Goal: Task Accomplishment & Management: Use online tool/utility

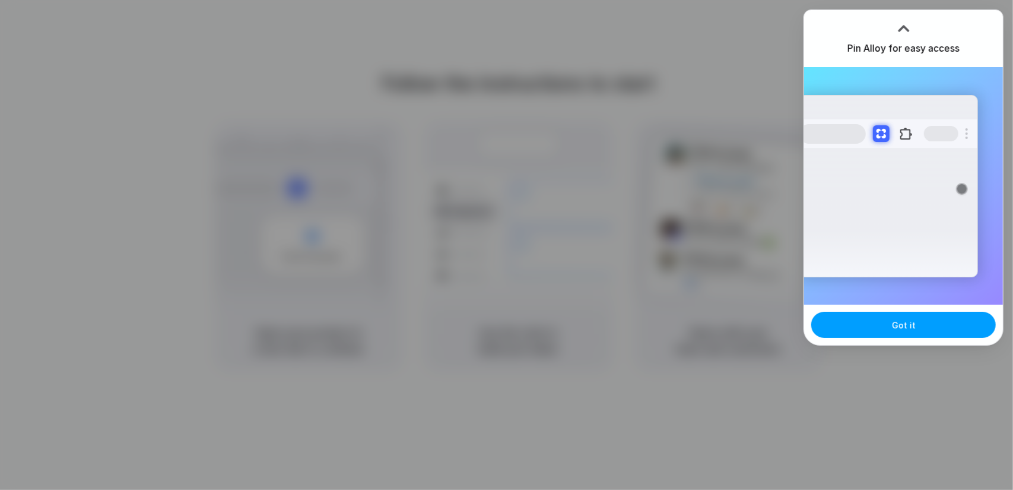
click at [908, 330] on span "Got it" at bounding box center [904, 325] width 24 height 12
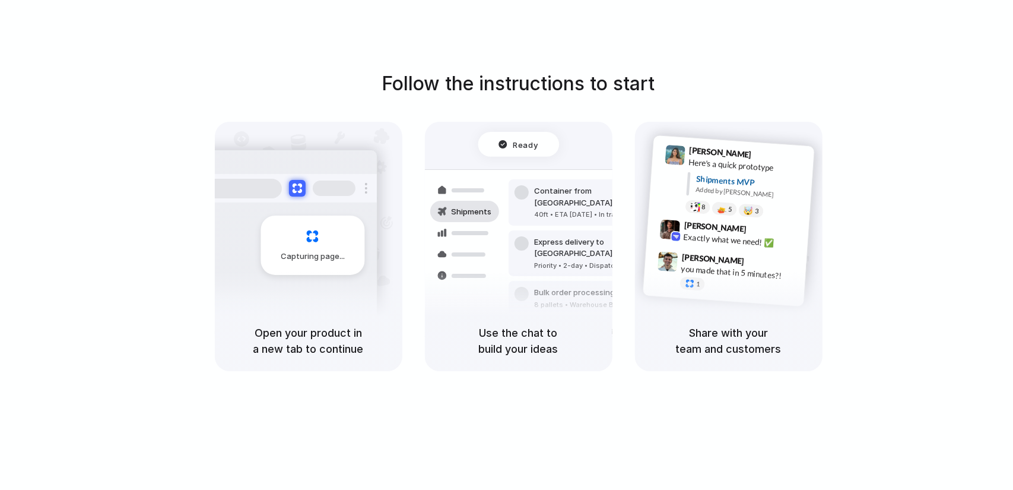
click at [614, 84] on h1 "Follow the instructions to start" at bounding box center [518, 83] width 273 height 28
drag, startPoint x: 469, startPoint y: 127, endPoint x: 820, endPoint y: 315, distance: 397.9
click at [792, 308] on div "Follow the instructions to start Capturing page Open your product in a new tab …" at bounding box center [518, 219] width 1013 height 301
click at [889, 253] on div "Follow the instructions to start Capturing page Open your product in a new tab …" at bounding box center [518, 219] width 1013 height 301
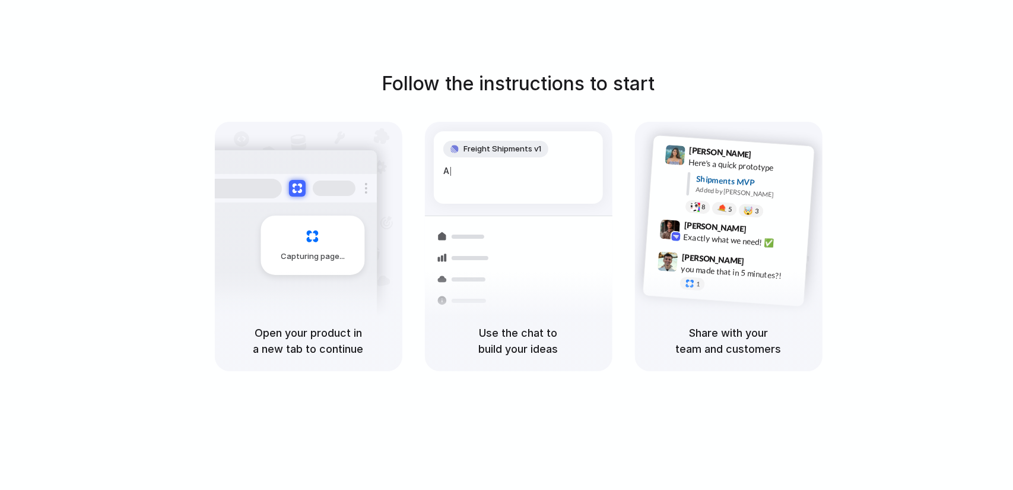
click at [729, 24] on div "Follow the instructions to start Capturing page Open your product in a new tab …" at bounding box center [518, 256] width 1037 height 513
click at [507, 245] on div at bounding box center [507, 245] width 0 height 0
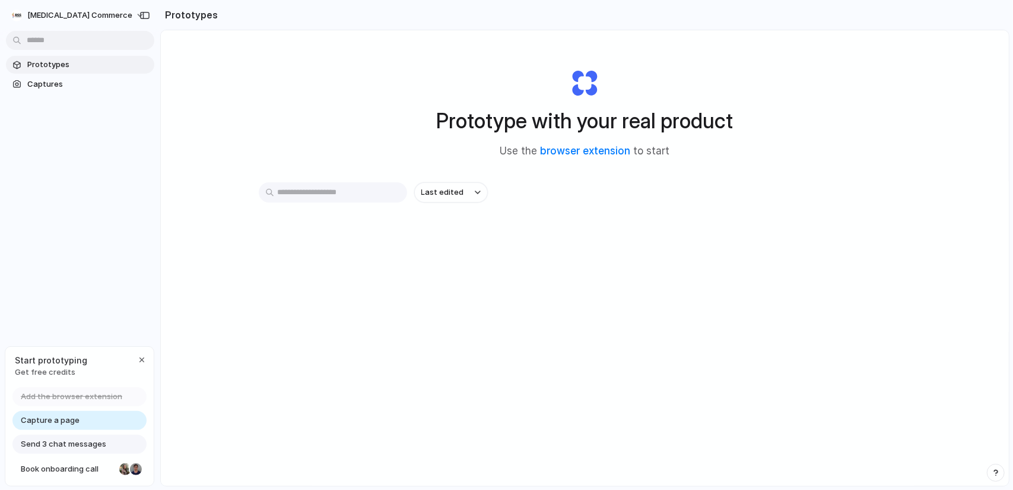
click at [225, 444] on div "Prototype with your real product Use the browser extension to start Last edited" at bounding box center [585, 289] width 848 height 518
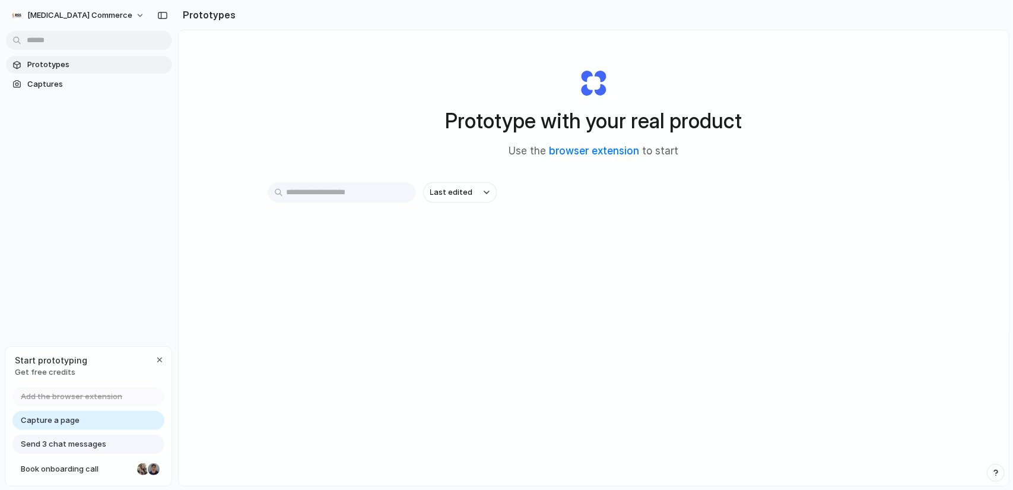
drag, startPoint x: 159, startPoint y: 377, endPoint x: 276, endPoint y: 378, distance: 116.9
click at [91, 19] on button "[MEDICAL_DATA] Commerce" at bounding box center [78, 15] width 145 height 19
click at [59, 42] on li "Settings" at bounding box center [57, 41] width 98 height 19
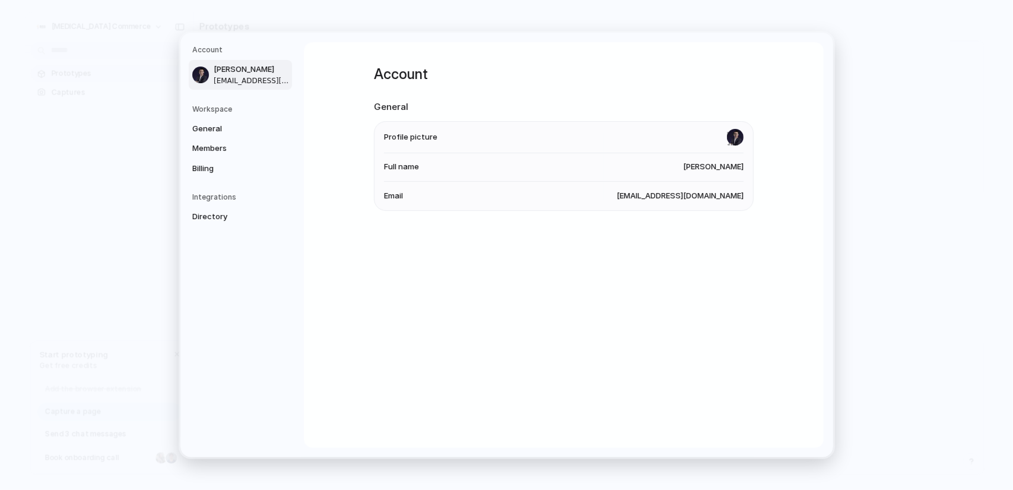
click at [210, 110] on h5 "Workspace" at bounding box center [242, 109] width 100 height 11
click at [206, 134] on span "General" at bounding box center [230, 129] width 76 height 12
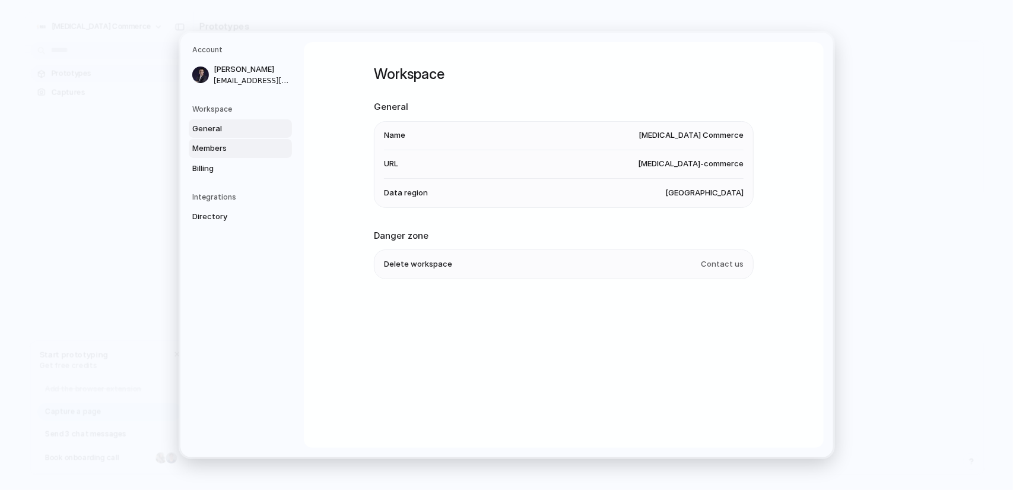
click at [209, 148] on span "Members" at bounding box center [230, 148] width 76 height 12
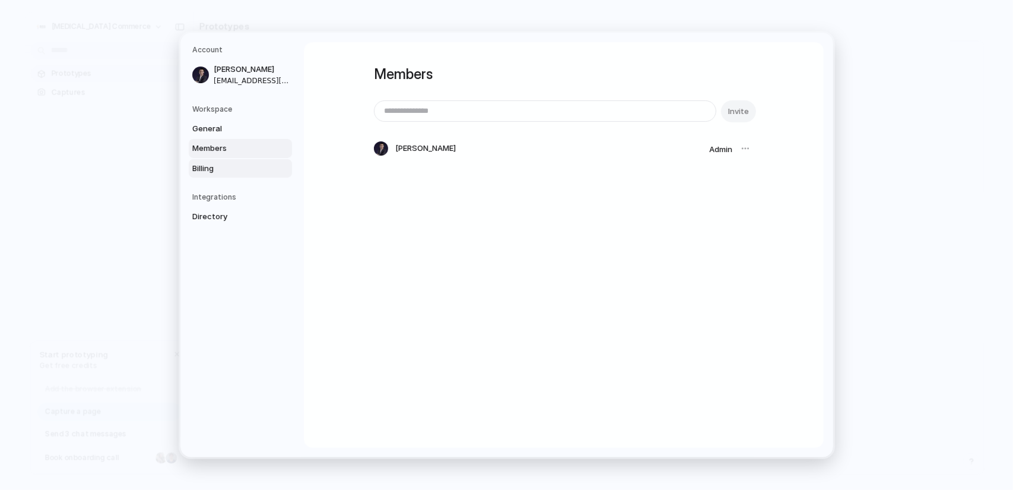
click at [216, 169] on span "Billing" at bounding box center [230, 169] width 76 height 12
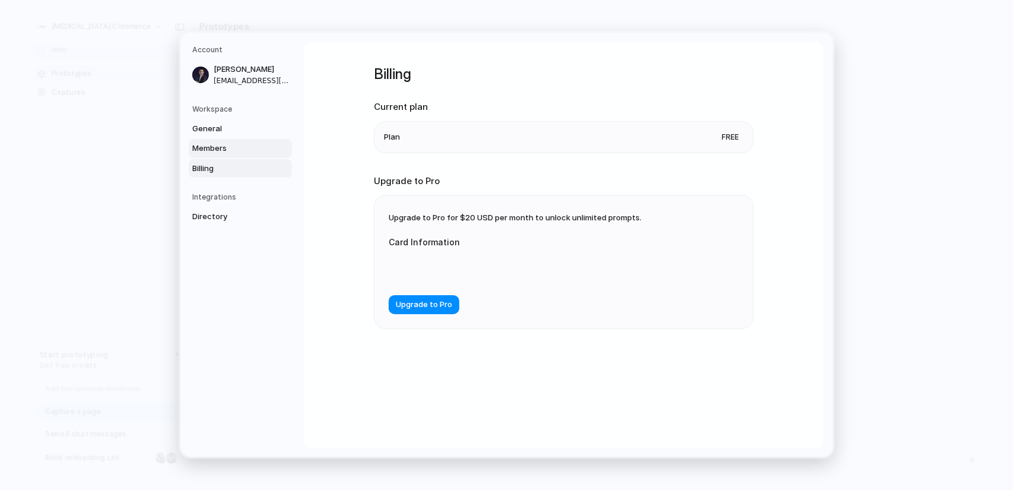
click at [227, 144] on span "Members" at bounding box center [230, 148] width 76 height 12
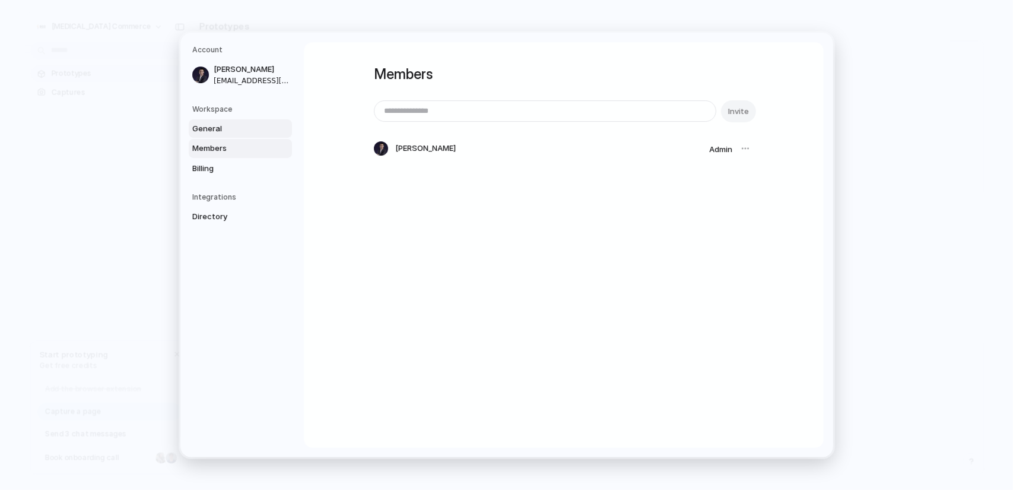
click at [227, 126] on span "General" at bounding box center [230, 129] width 76 height 12
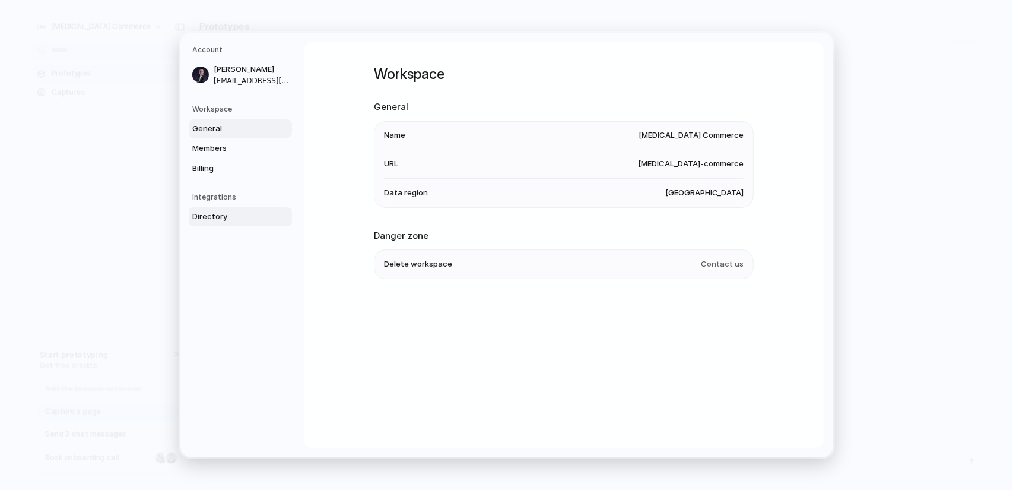
click at [227, 214] on span "Directory" at bounding box center [230, 217] width 76 height 12
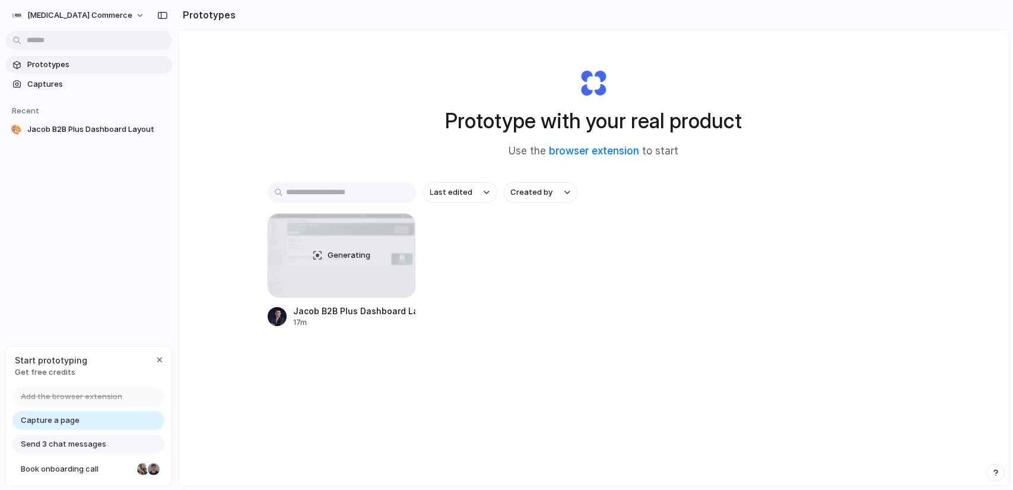
drag, startPoint x: 636, startPoint y: 231, endPoint x: 761, endPoint y: 306, distance: 145.6
click at [758, 306] on div "Prototype with your real product Use the browser extension to start Last edited…" at bounding box center [594, 289] width 830 height 518
drag, startPoint x: 754, startPoint y: 302, endPoint x: 526, endPoint y: 90, distance: 311.5
click at [446, 63] on div "Prototype with your real product Use the browser extension to start Last edited…" at bounding box center [594, 289] width 830 height 518
click at [724, 161] on div "Prototype with your real product Use the browser extension to start" at bounding box center [594, 109] width 475 height 128
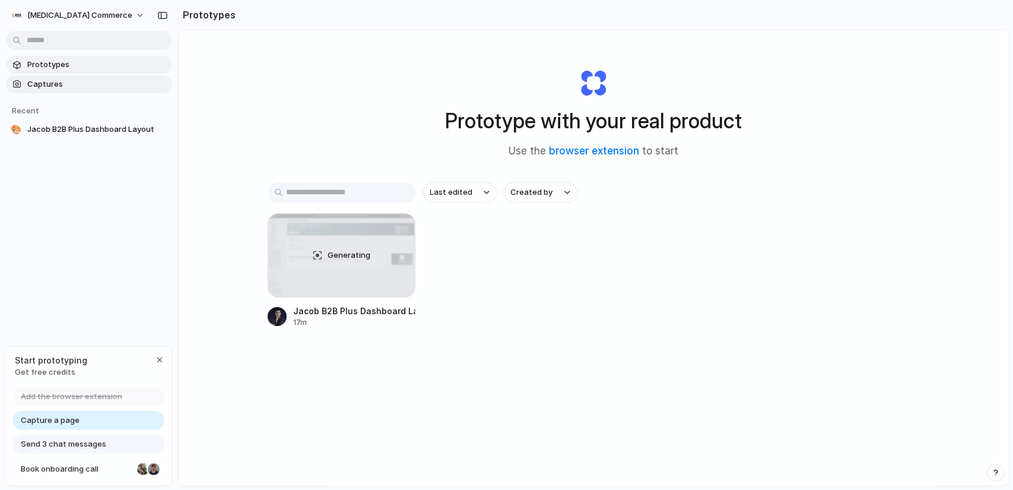
click at [62, 85] on span "Captures" at bounding box center [97, 84] width 140 height 12
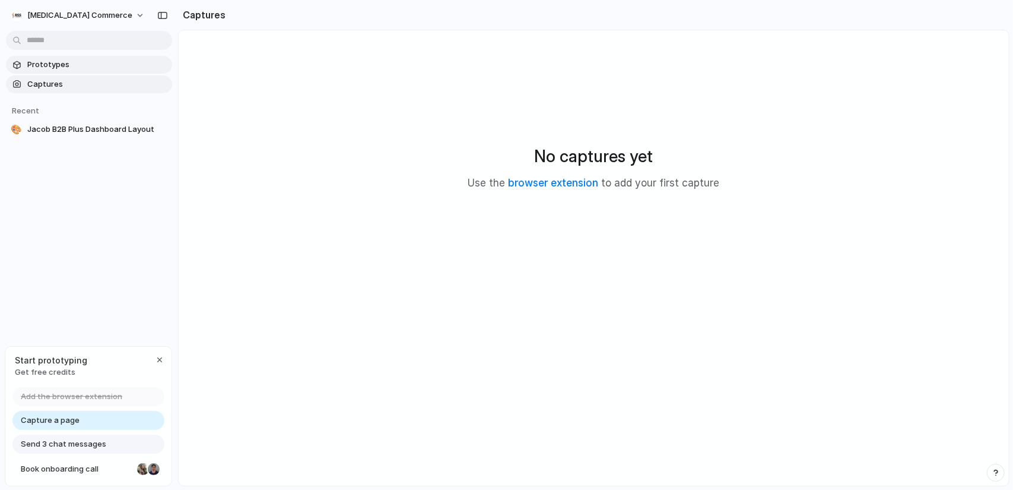
click at [61, 70] on span "Prototypes" at bounding box center [97, 65] width 140 height 12
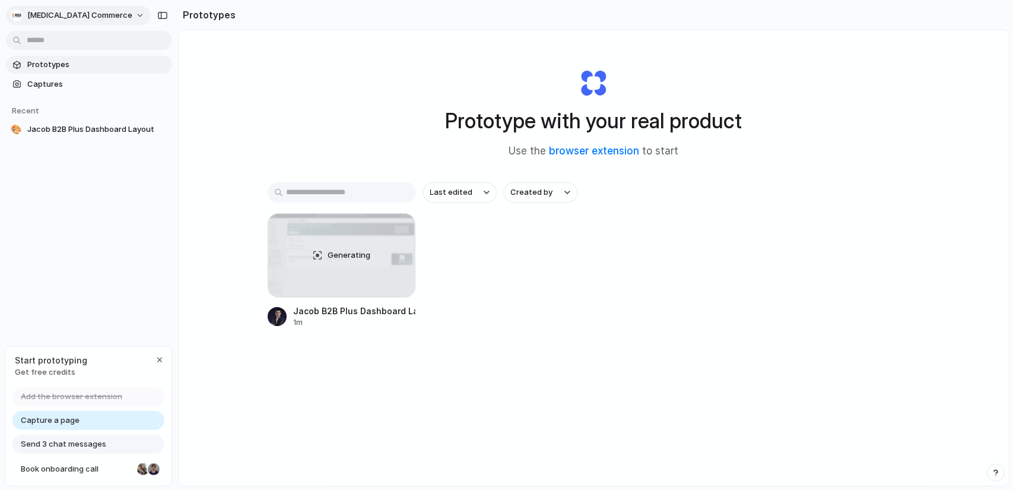
click at [66, 17] on span "[MEDICAL_DATA] Commerce" at bounding box center [79, 15] width 105 height 12
click at [298, 50] on div "Settings Invite members Change theme Sign out" at bounding box center [506, 245] width 1013 height 490
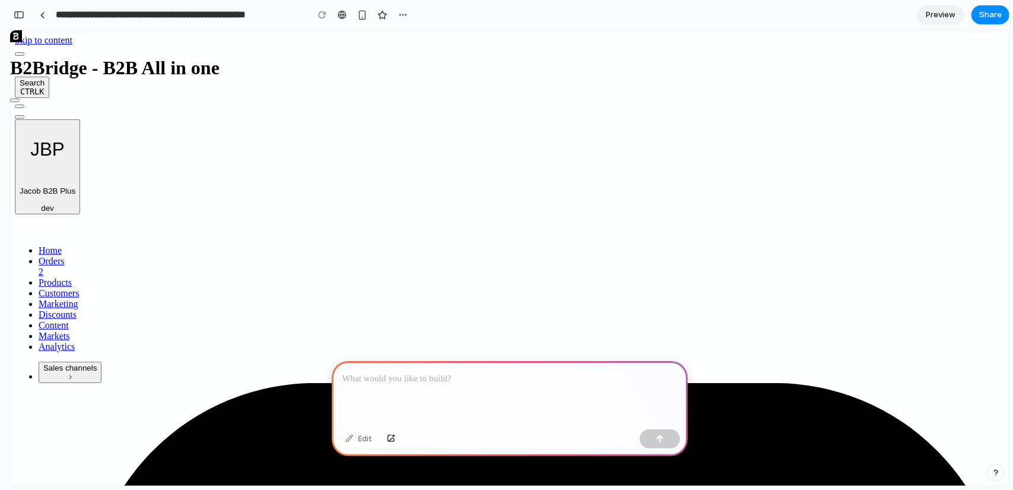
click at [481, 387] on div at bounding box center [510, 392] width 356 height 63
click at [45, 13] on link at bounding box center [42, 15] width 18 height 18
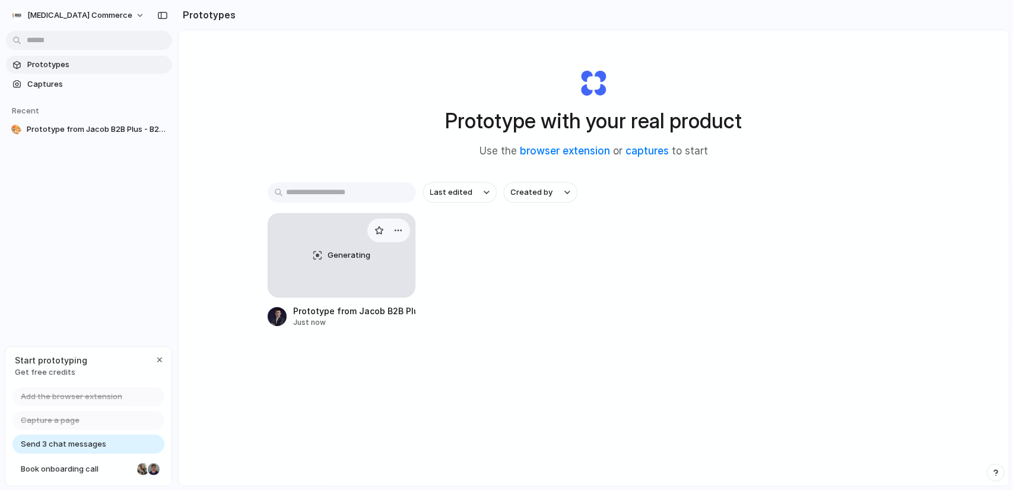
click at [358, 278] on div "Generating" at bounding box center [341, 255] width 147 height 83
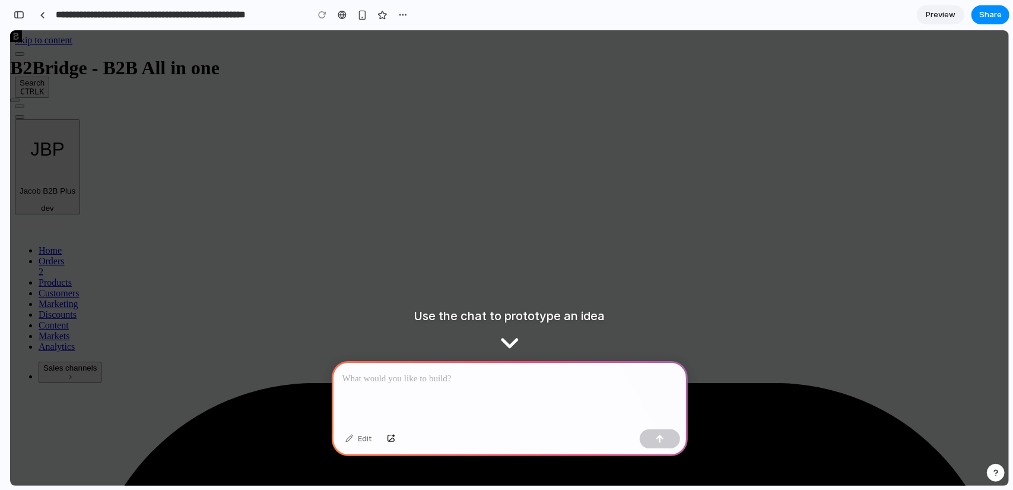
click at [504, 366] on div at bounding box center [510, 392] width 356 height 63
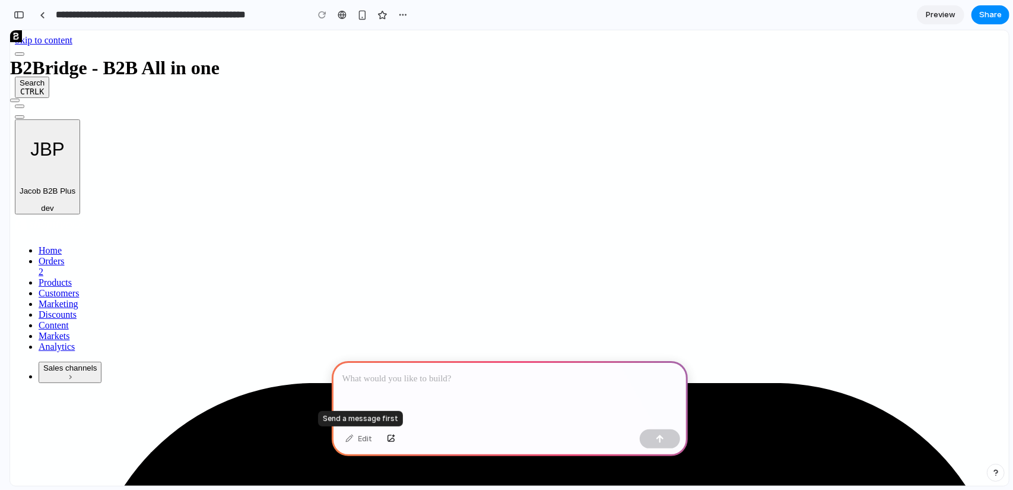
click at [356, 440] on div "Edit" at bounding box center [358, 438] width 39 height 19
click at [392, 442] on button "button" at bounding box center [391, 438] width 20 height 19
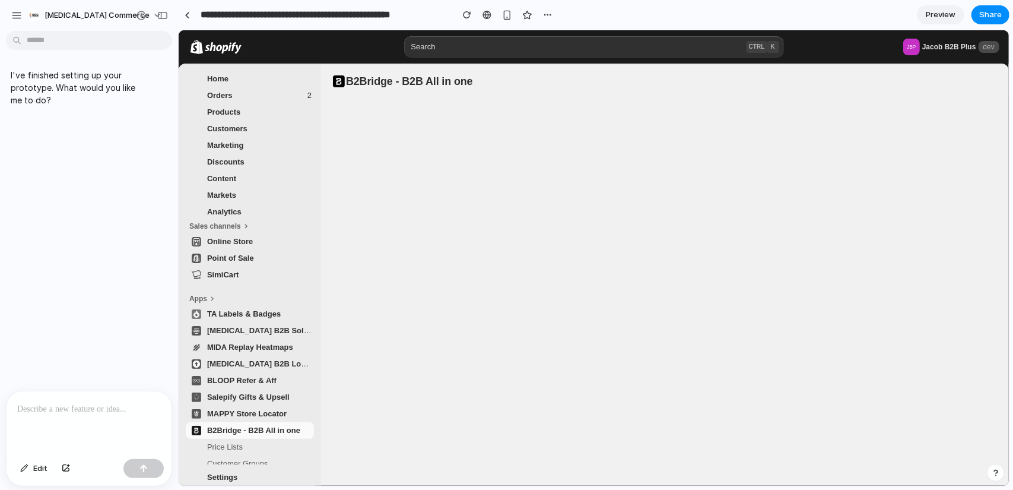
drag, startPoint x: 264, startPoint y: 216, endPoint x: 178, endPoint y: 211, distance: 86.2
click at [102, 419] on div at bounding box center [89, 422] width 165 height 63
click at [105, 416] on div "**********" at bounding box center [89, 422] width 165 height 63
click at [110, 328] on p "**********" at bounding box center [86, 332] width 139 height 14
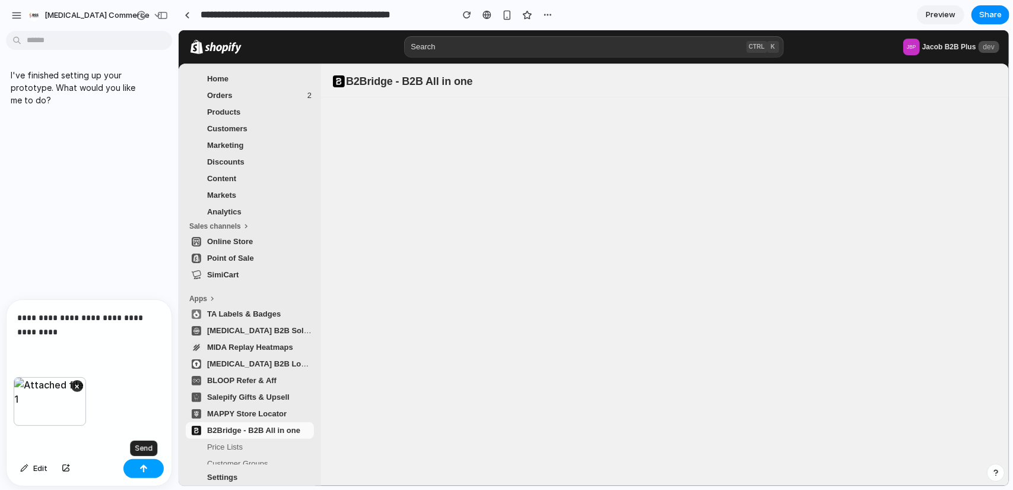
click at [139, 467] on div "button" at bounding box center [143, 468] width 8 height 8
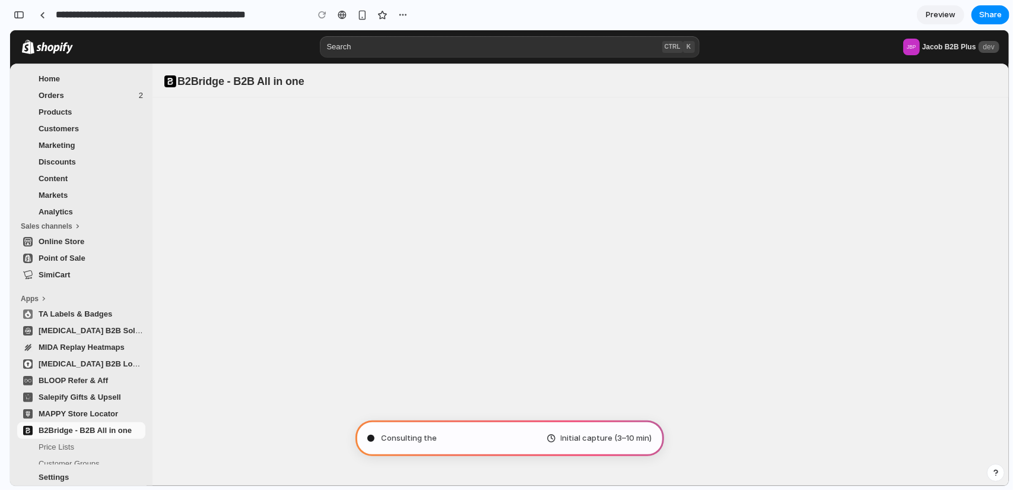
type input "**********"
click at [272, 13] on div "button" at bounding box center [271, 15] width 10 height 10
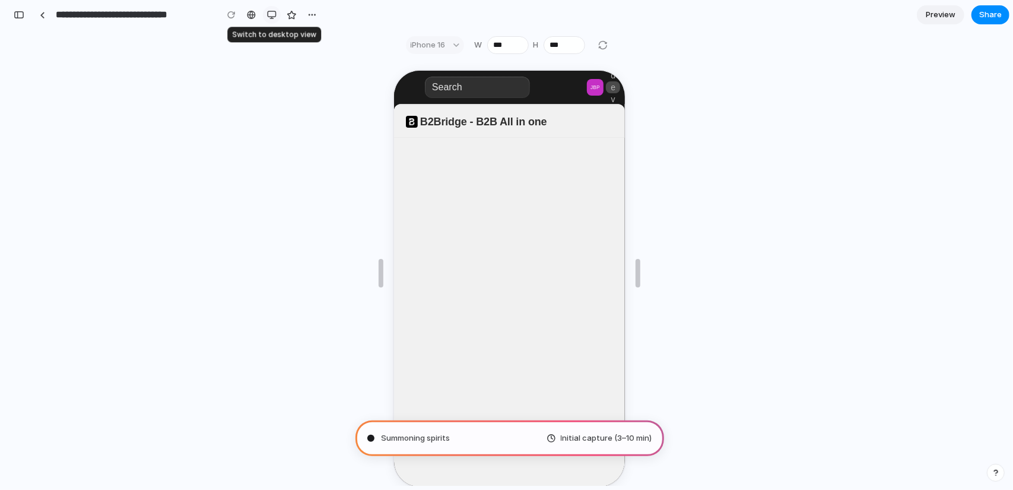
click at [272, 13] on div "button" at bounding box center [271, 14] width 9 height 9
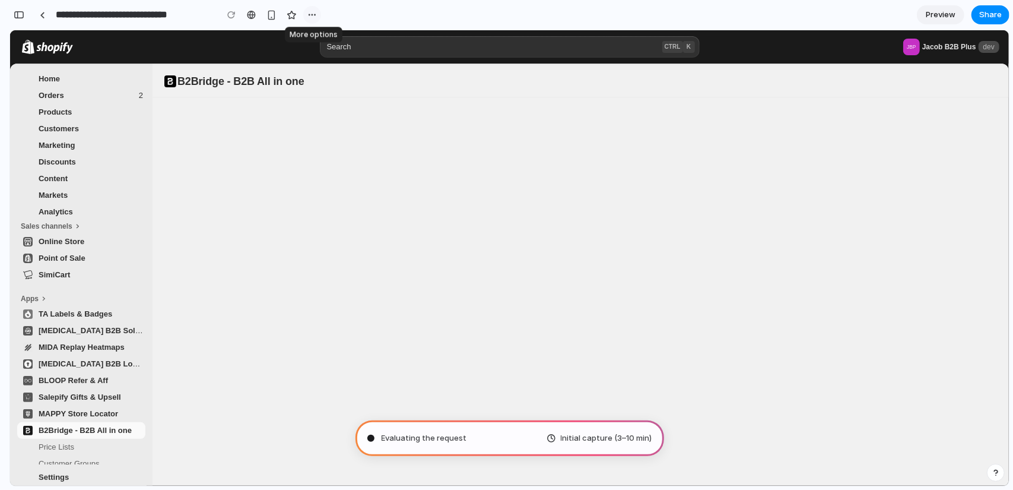
click at [306, 12] on button "button" at bounding box center [312, 15] width 18 height 18
click at [433, 24] on div "Duplicate Delete" at bounding box center [506, 245] width 1013 height 490
click at [998, 474] on div "button" at bounding box center [995, 472] width 8 height 8
click at [997, 471] on div "button" at bounding box center [996, 472] width 10 height 14
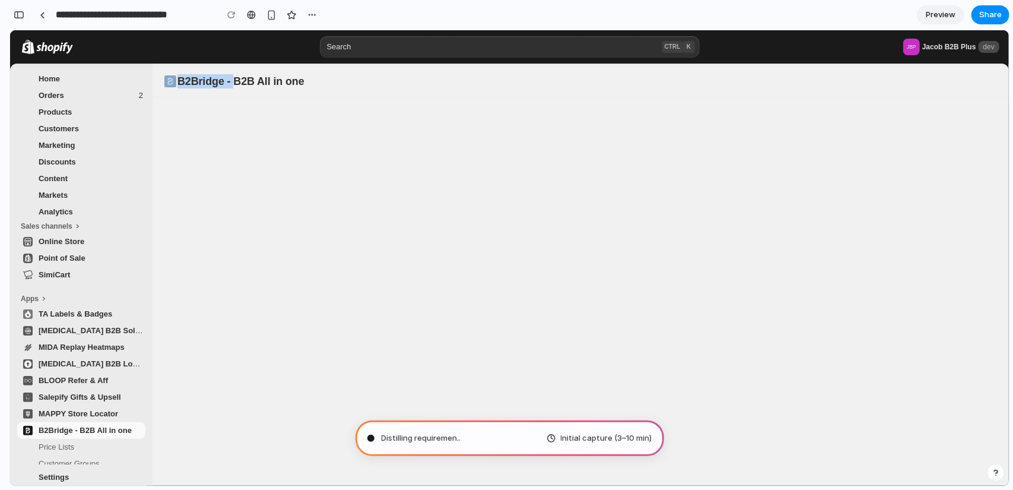
drag, startPoint x: 230, startPoint y: 80, endPoint x: 328, endPoint y: 114, distance: 104.1
click at [328, 114] on div "B2Bridge - B2B All in one" at bounding box center [580, 274] width 856 height 422
click at [331, 77] on div "B2Bridge - B2B All in one" at bounding box center [572, 80] width 821 height 17
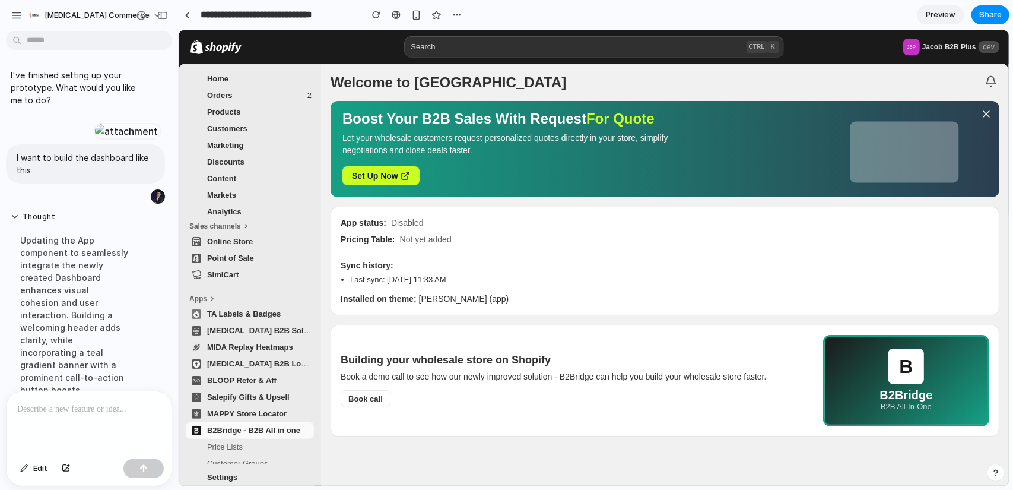
scroll to position [33, 0]
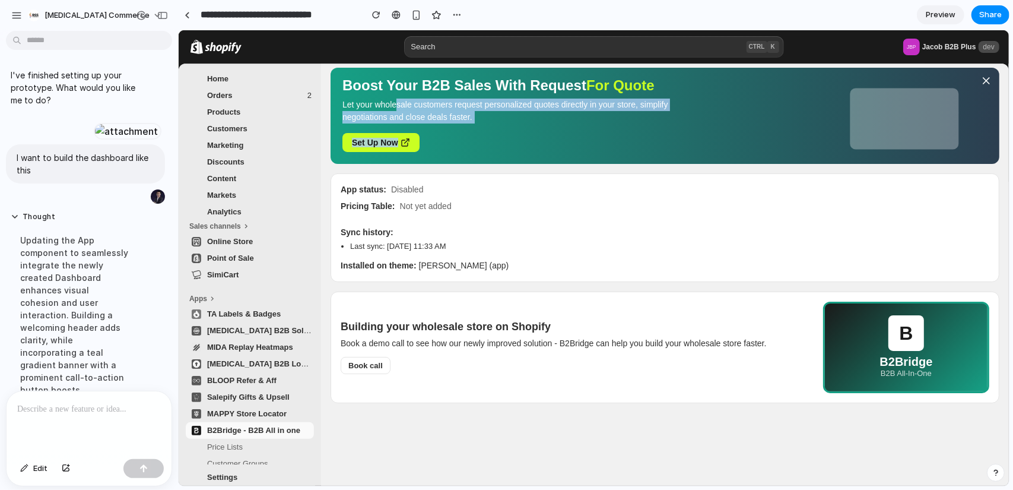
drag, startPoint x: 399, startPoint y: 102, endPoint x: 504, endPoint y: 141, distance: 112.6
click at [504, 141] on div "Boost Your B2B Sales With Request For Quote Let your wholesale customers reques…" at bounding box center [520, 115] width 356 height 72
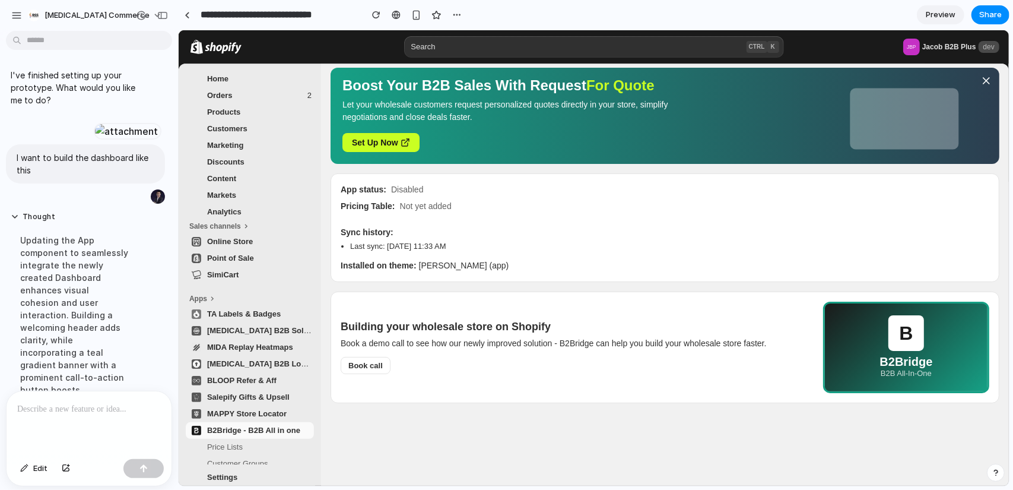
click at [504, 141] on div "Boost Your B2B Sales With Request For Quote Let your wholesale customers reques…" at bounding box center [520, 115] width 356 height 72
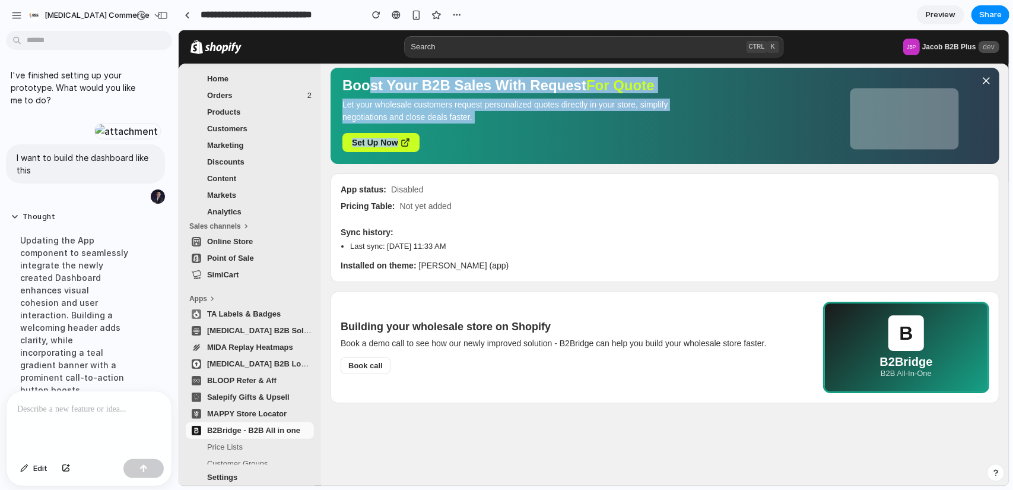
drag, startPoint x: 409, startPoint y: 101, endPoint x: 364, endPoint y: 71, distance: 54.6
click at [361, 71] on div "Boost Your B2B Sales With Request For Quote Let your wholesale customers reques…" at bounding box center [664, 115] width 669 height 96
click at [487, 107] on p "Let your wholesale customers request personalized quotes directly in your store…" at bounding box center [520, 110] width 356 height 25
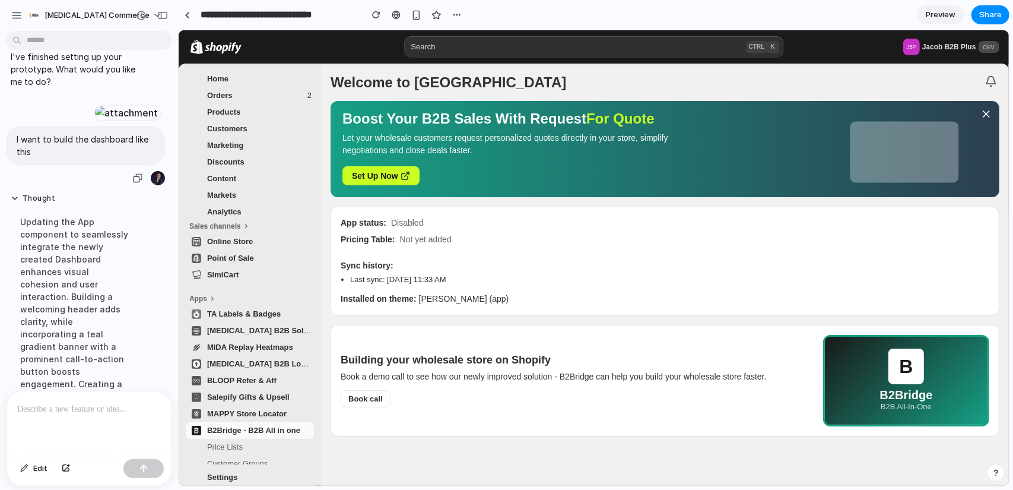
scroll to position [0, 0]
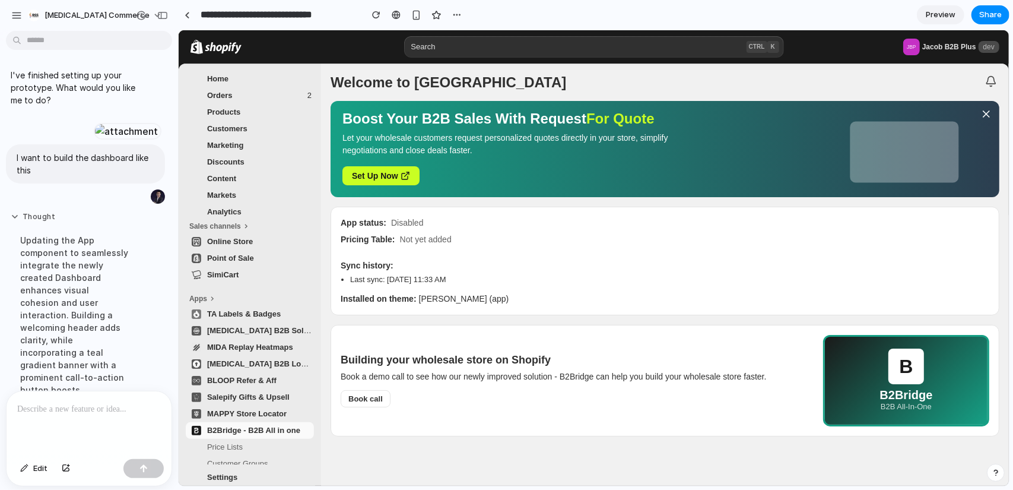
click at [17, 222] on button "Thought" at bounding box center [74, 217] width 127 height 10
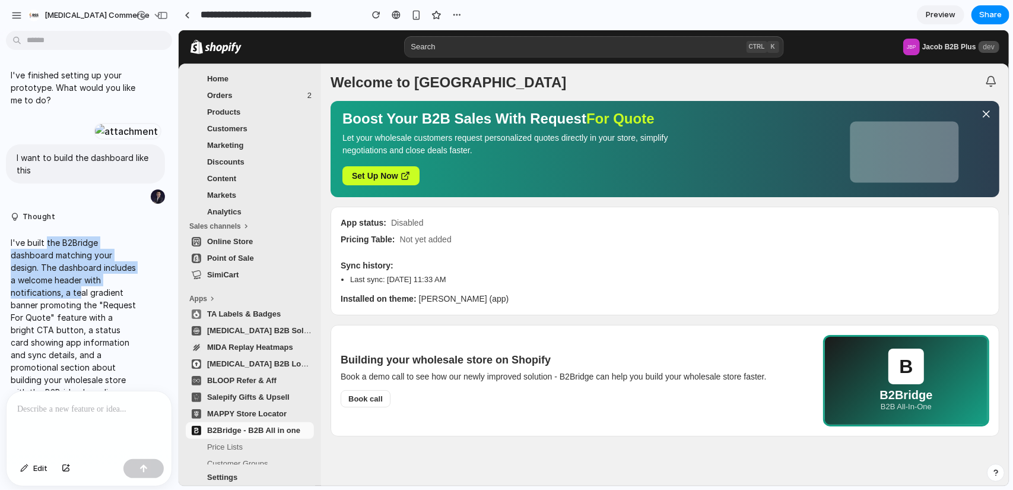
drag, startPoint x: 55, startPoint y: 297, endPoint x: 91, endPoint y: 339, distance: 55.1
click at [98, 338] on p "I've built the B2Bridge dashboard matching your design. The dashboard includes …" at bounding box center [74, 317] width 127 height 162
click at [60, 336] on p "I've built the B2Bridge dashboard matching your design. The dashboard includes …" at bounding box center [74, 317] width 127 height 162
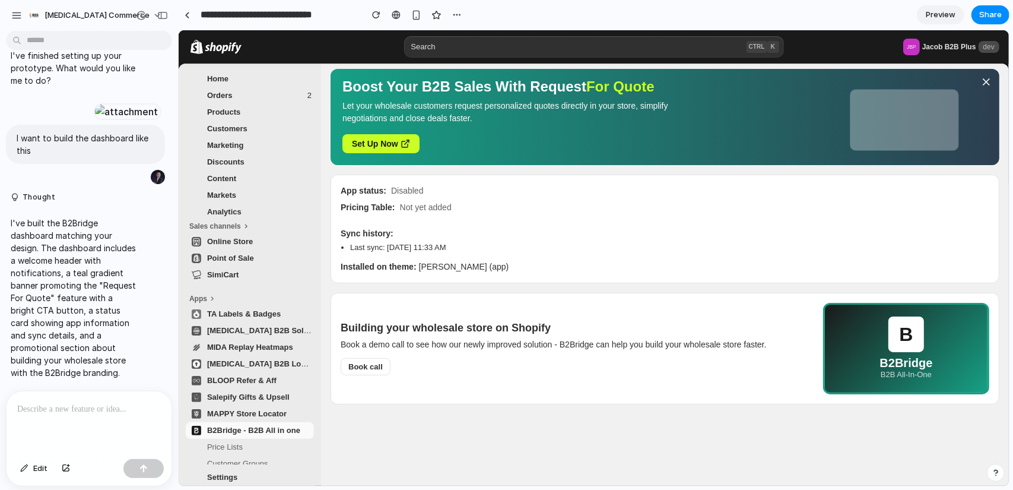
scroll to position [33, 0]
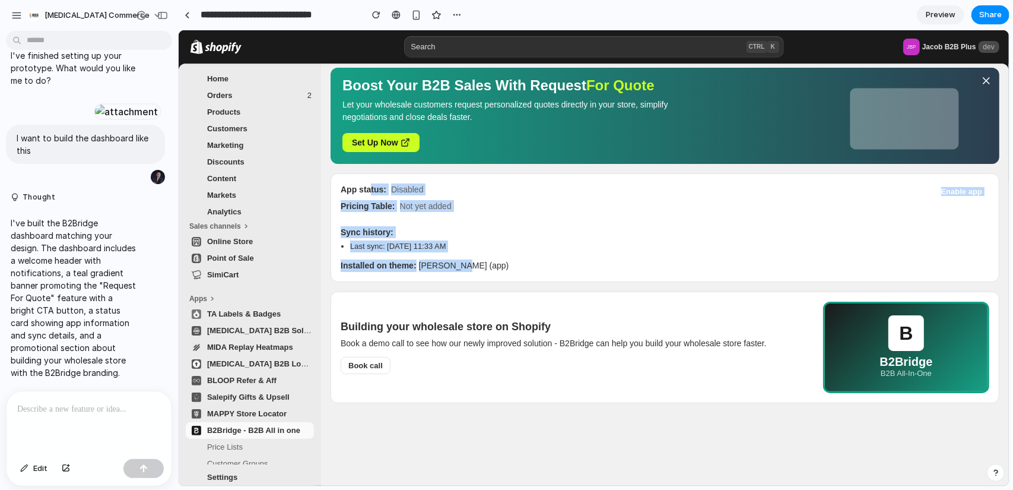
drag, startPoint x: 394, startPoint y: 211, endPoint x: 474, endPoint y: 268, distance: 97.9
click at [474, 268] on div "App status: Disabled Pricing Table: Not yet added Enable app Sync history: Last…" at bounding box center [664, 227] width 669 height 109
click at [474, 268] on div "Installed on theme: [PERSON_NAME] (app)" at bounding box center [664, 265] width 649 height 12
drag, startPoint x: 789, startPoint y: 189, endPoint x: 921, endPoint y: 260, distance: 150.5
click at [907, 267] on div "Welcome to B2BRIDGE Boost Your B2B Sales With Request For Quote Let your wholes…" at bounding box center [664, 257] width 688 height 455
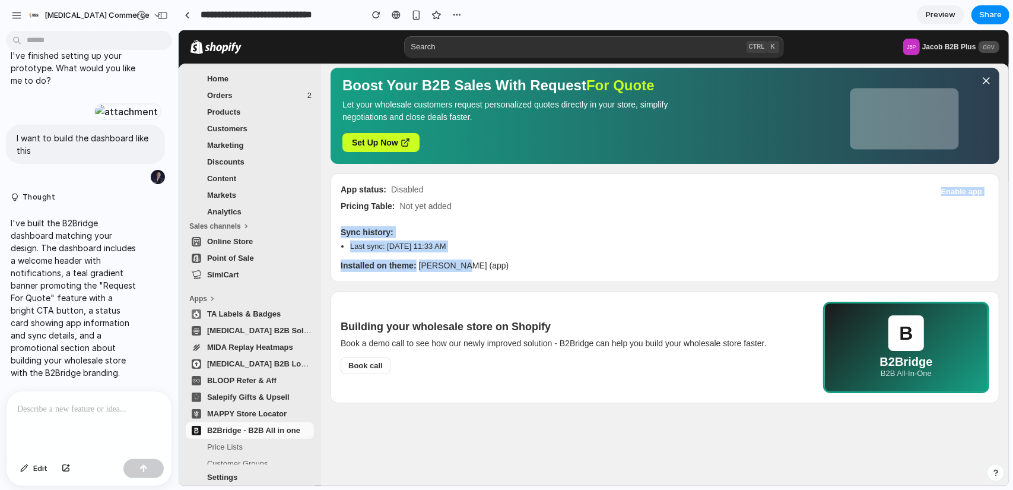
click at [924, 258] on div "App status: Disabled Pricing Table: Not yet added Enable app Sync history: Last…" at bounding box center [664, 227] width 669 height 109
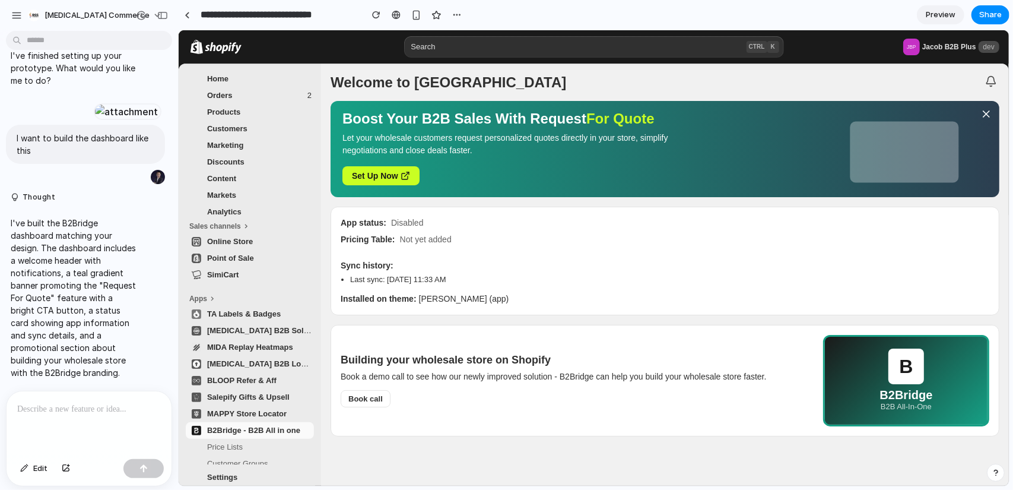
scroll to position [0, 0]
click at [536, 49] on div "Search CTRL K" at bounding box center [593, 46] width 380 height 21
click at [666, 73] on div "Welcome to [GEOGRAPHIC_DATA]" at bounding box center [664, 81] width 669 height 18
drag, startPoint x: 420, startPoint y: 224, endPoint x: 492, endPoint y: 285, distance: 94.7
click at [492, 284] on div "App status: Disabled Pricing Table: Not yet added Enable app Sync history: Last…" at bounding box center [664, 260] width 669 height 109
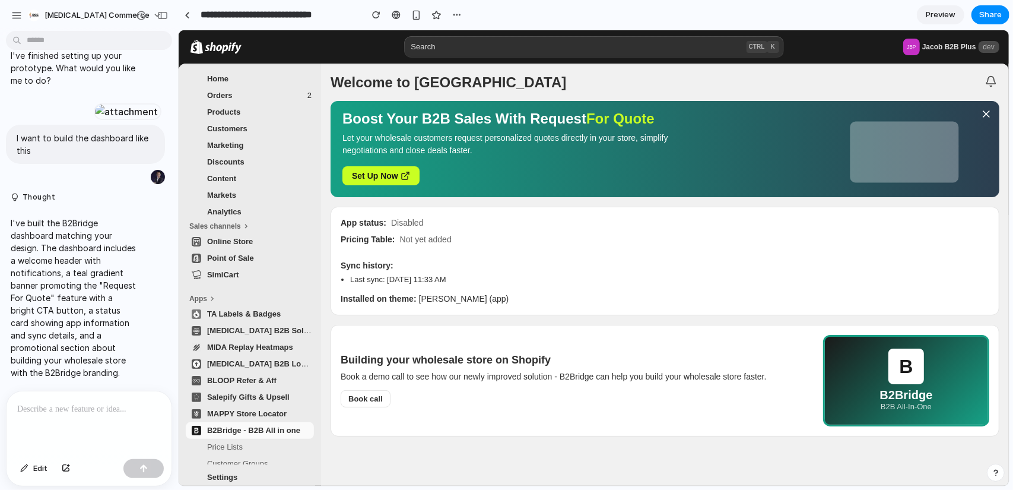
click at [492, 285] on li "Last sync: [DATE] 11:33 AM" at bounding box center [668, 279] width 639 height 12
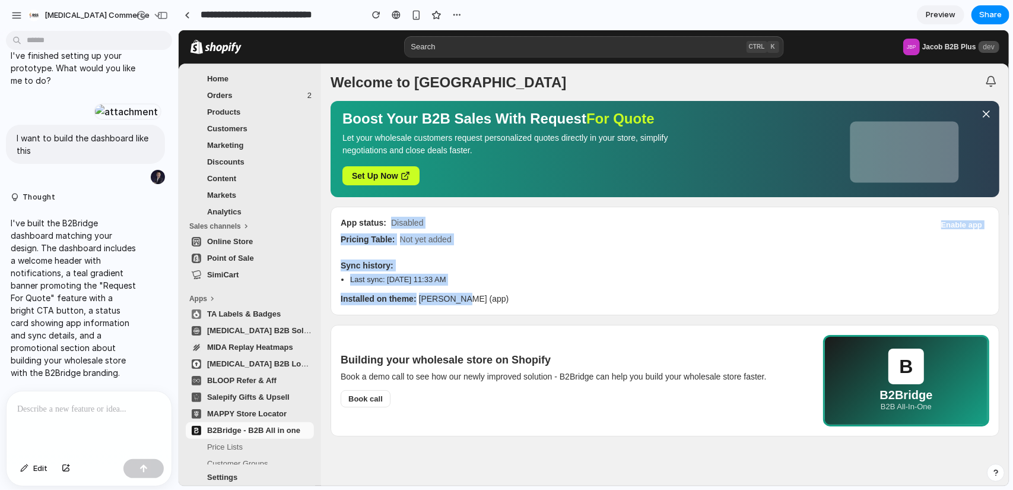
drag, startPoint x: 412, startPoint y: 228, endPoint x: 388, endPoint y: 211, distance: 29.3
click at [388, 211] on div "App status: Disabled Pricing Table: Not yet added Enable app Sync history: Last…" at bounding box center [664, 260] width 669 height 109
click at [427, 241] on span "Not yet added" at bounding box center [425, 239] width 52 height 12
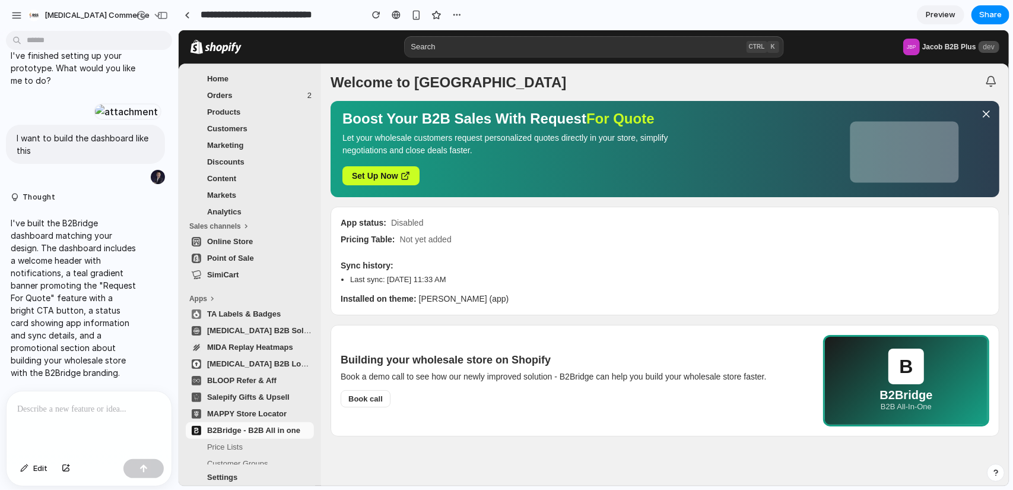
click at [55, 412] on div at bounding box center [89, 422] width 165 height 63
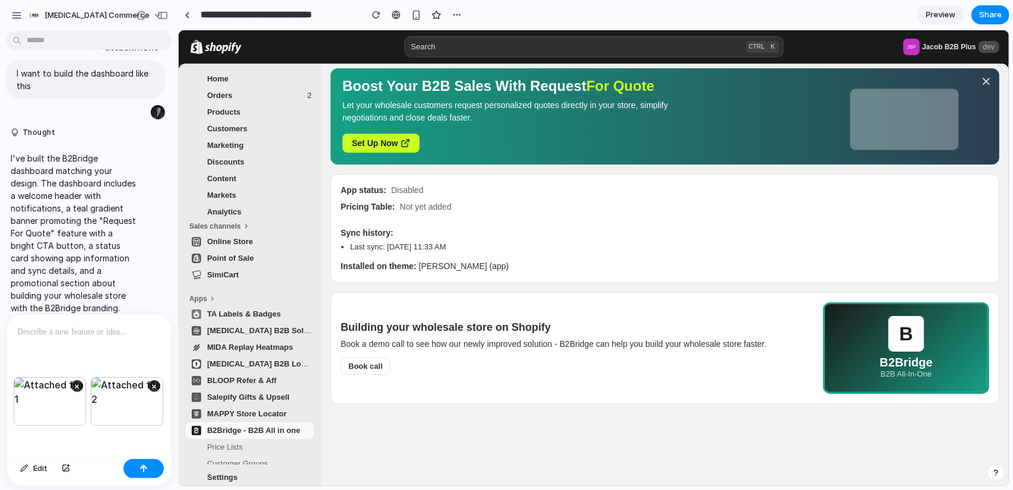
scroll to position [33, 0]
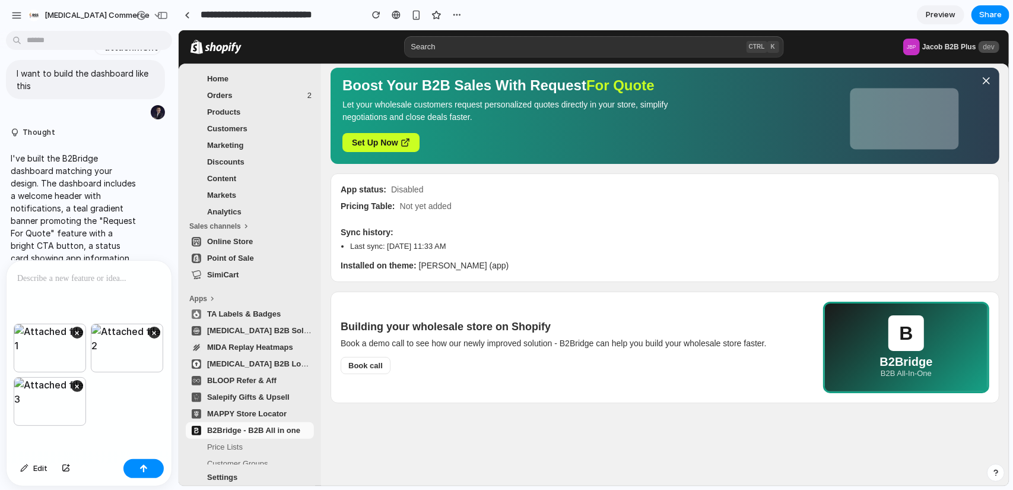
click at [98, 260] on div at bounding box center [89, 291] width 165 height 63
click at [97, 271] on p at bounding box center [86, 278] width 139 height 14
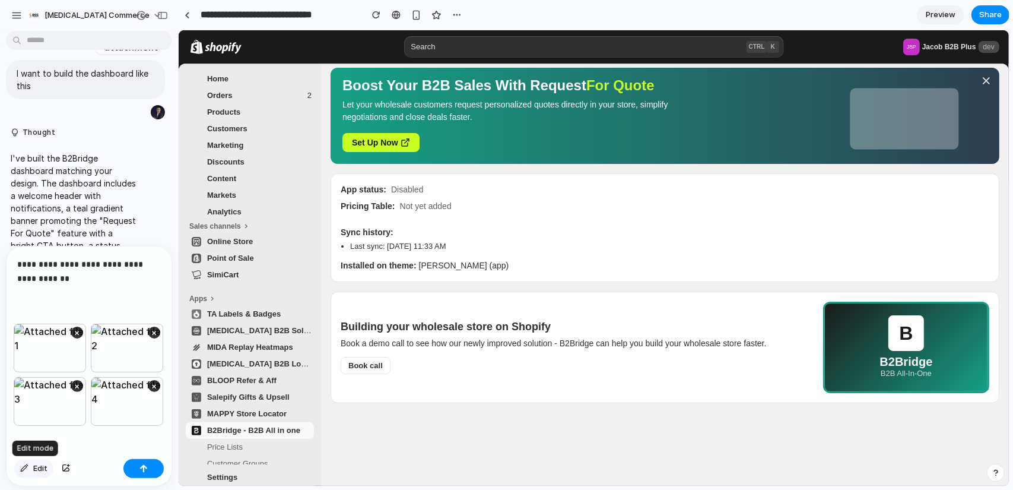
click at [26, 471] on div "button" at bounding box center [24, 468] width 8 height 7
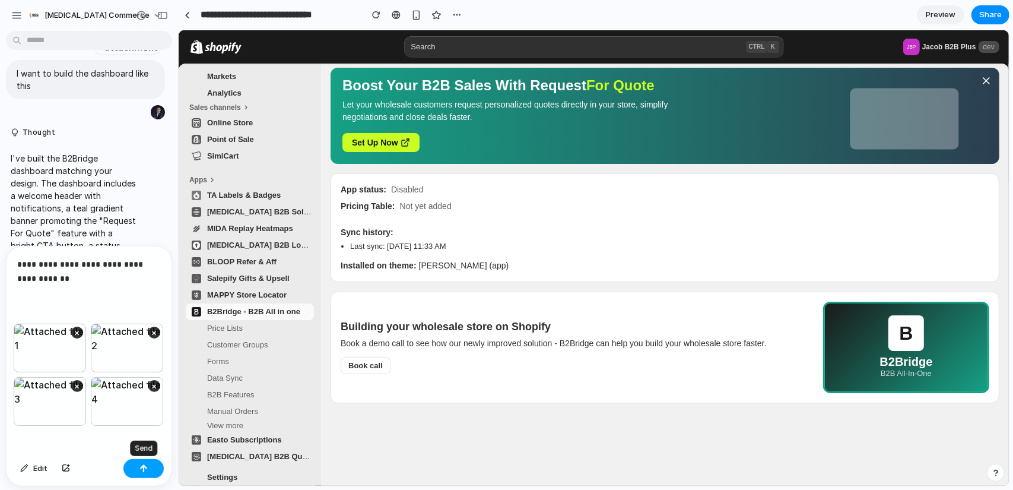
click at [146, 464] on div "button" at bounding box center [143, 468] width 8 height 8
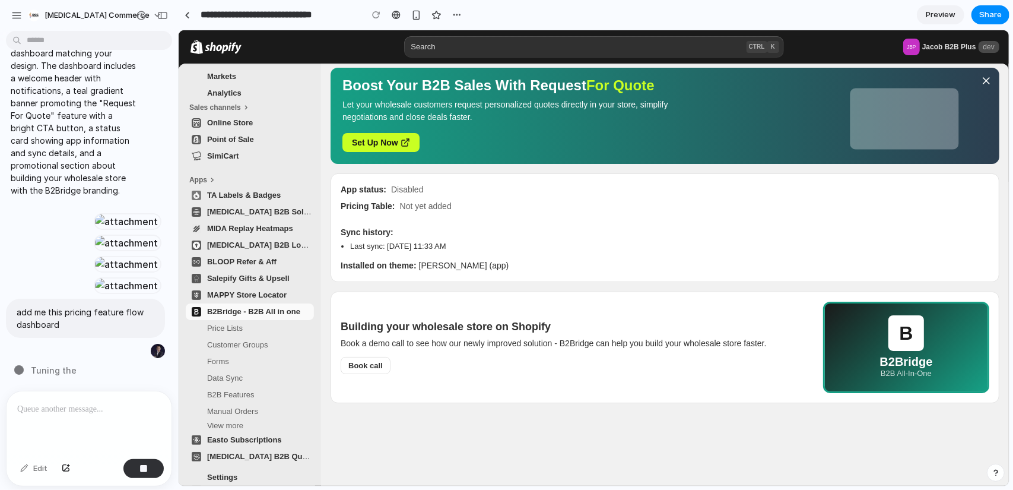
scroll to position [470, 0]
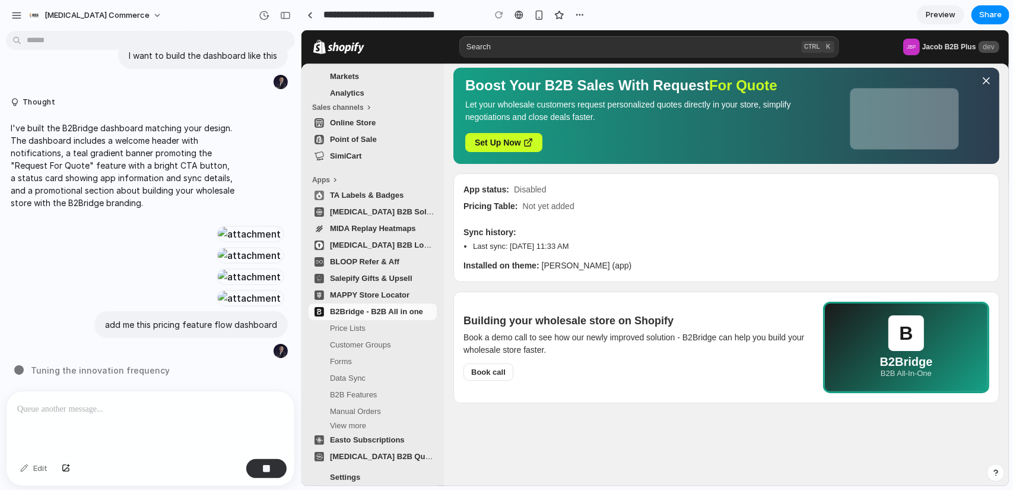
drag, startPoint x: 174, startPoint y: 279, endPoint x: 317, endPoint y: 294, distance: 143.1
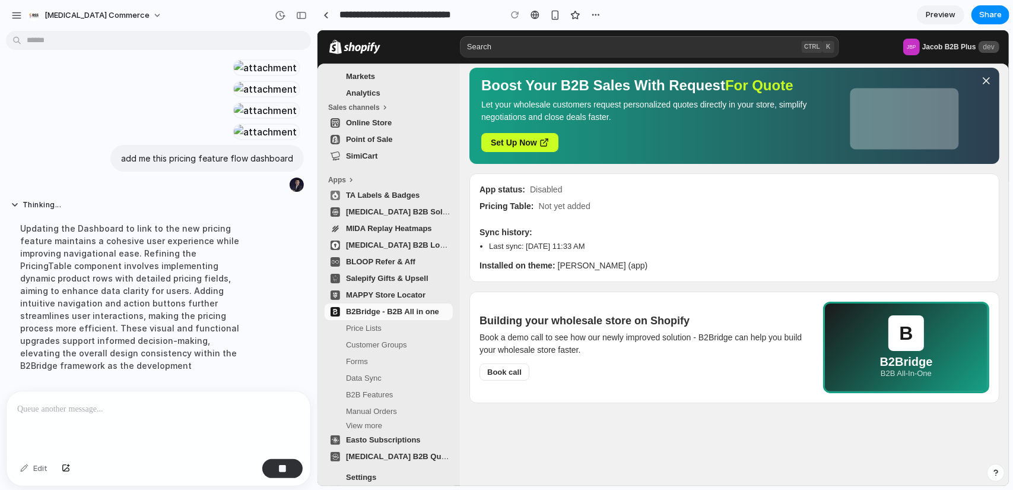
scroll to position [744, 0]
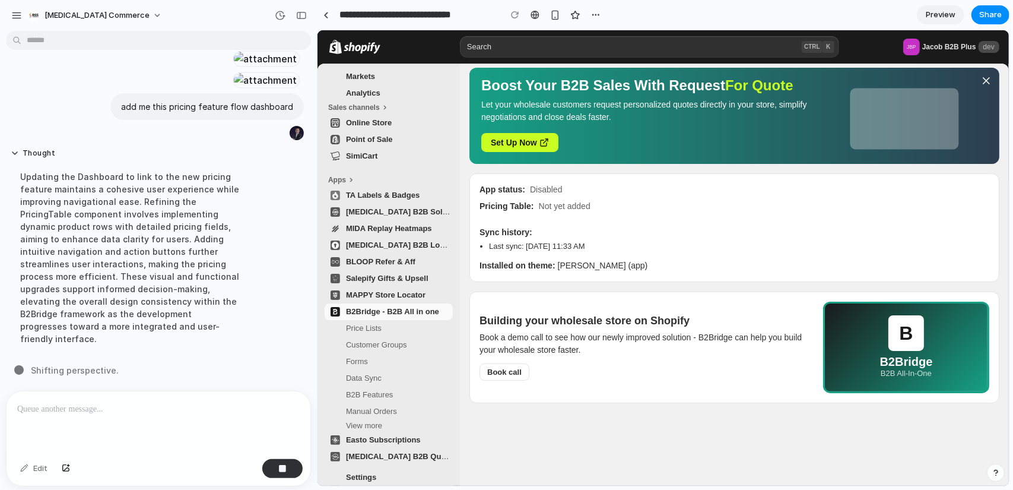
click at [374, 331] on span "Price Lists" at bounding box center [363, 327] width 36 height 9
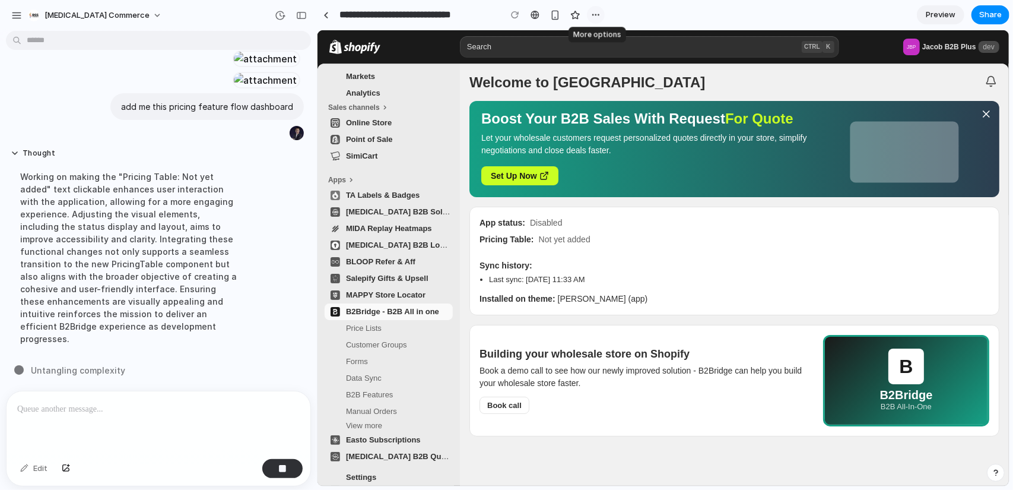
click at [602, 12] on button "button" at bounding box center [596, 15] width 18 height 18
click at [704, 14] on div "Duplicate Delete" at bounding box center [506, 245] width 1013 height 490
click at [948, 4] on section "**********" at bounding box center [663, 15] width 692 height 30
click at [952, 11] on span "Preview" at bounding box center [941, 15] width 30 height 12
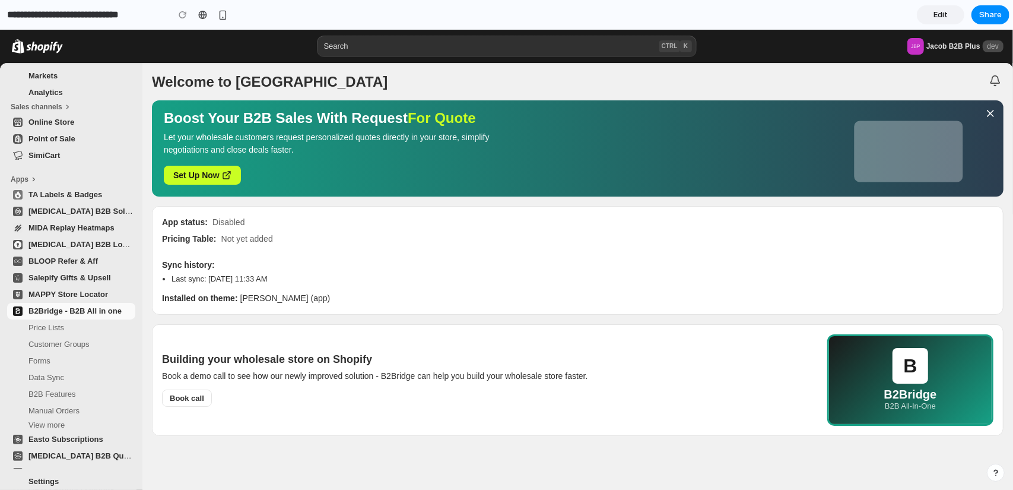
click at [952, 13] on link "Edit" at bounding box center [940, 14] width 47 height 19
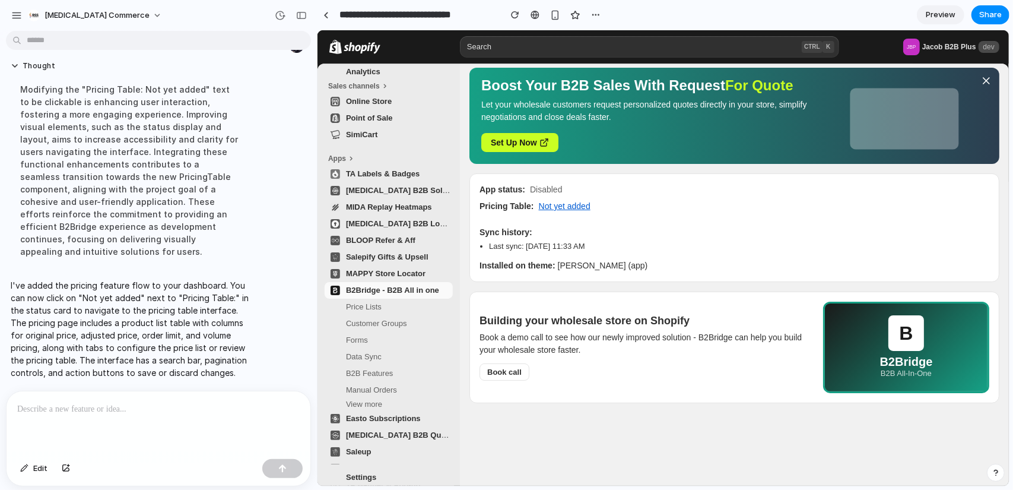
scroll to position [178, 0]
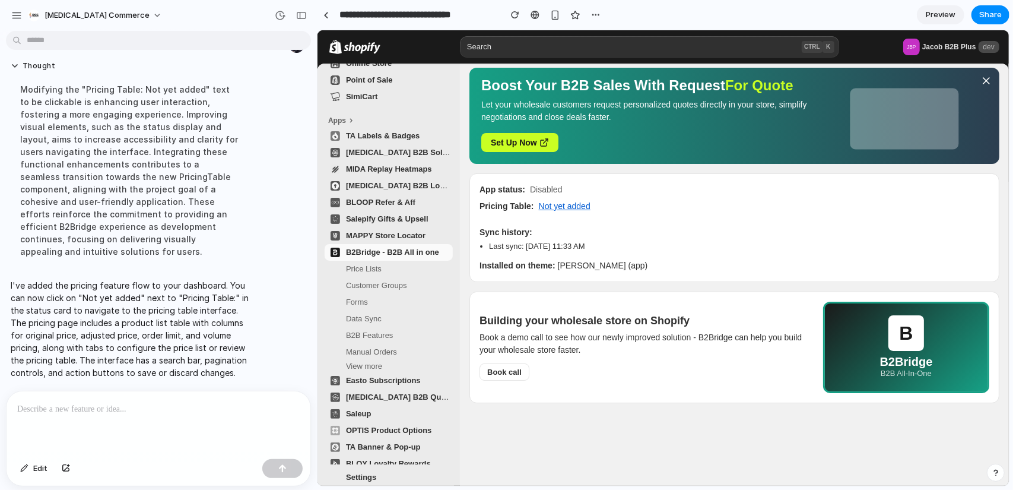
click at [375, 271] on span "Price Lists" at bounding box center [363, 267] width 36 height 9
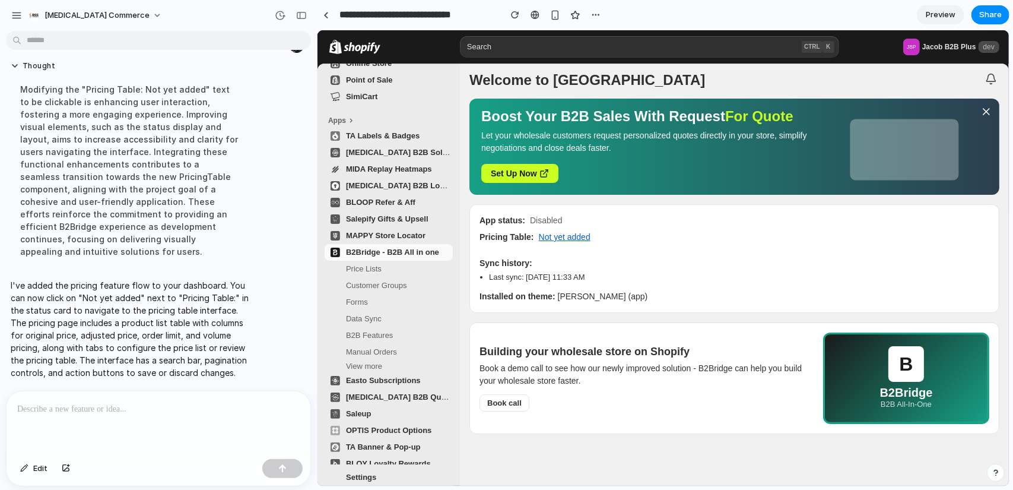
scroll to position [0, 0]
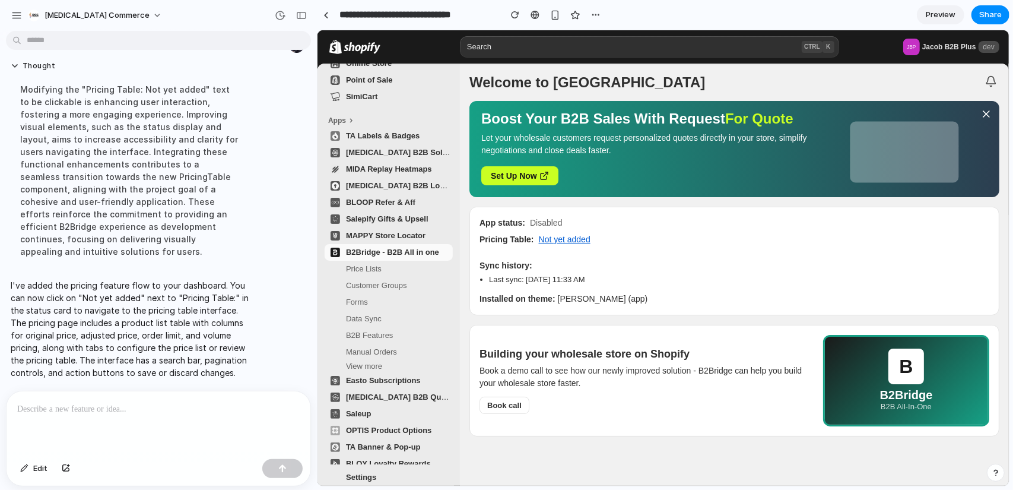
click at [545, 241] on button "Not yet added" at bounding box center [564, 238] width 52 height 9
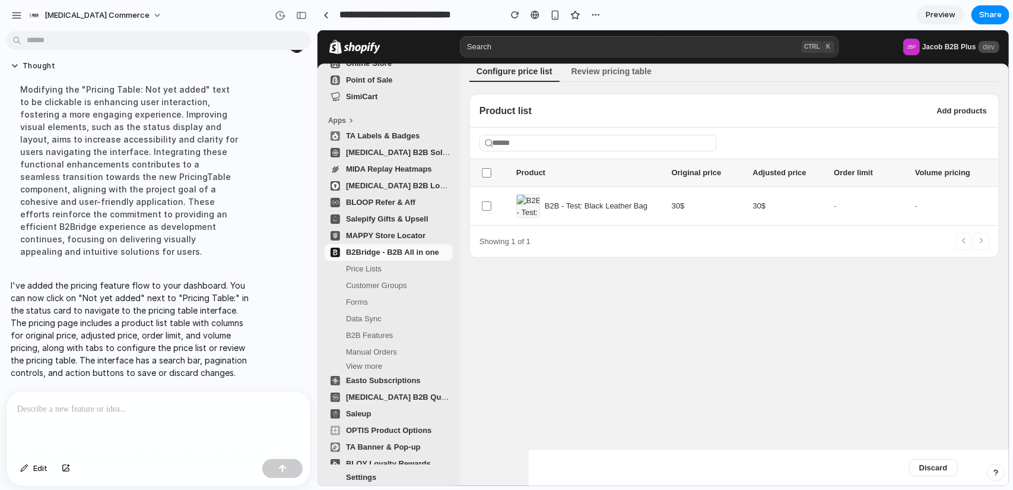
scroll to position [33, 0]
click at [948, 470] on button "Discard" at bounding box center [932, 466] width 49 height 17
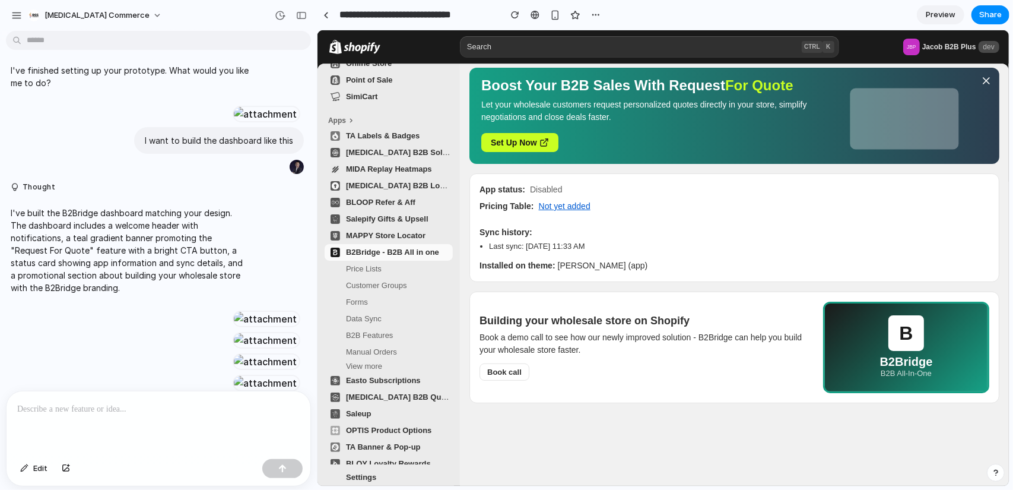
scroll to position [0, 0]
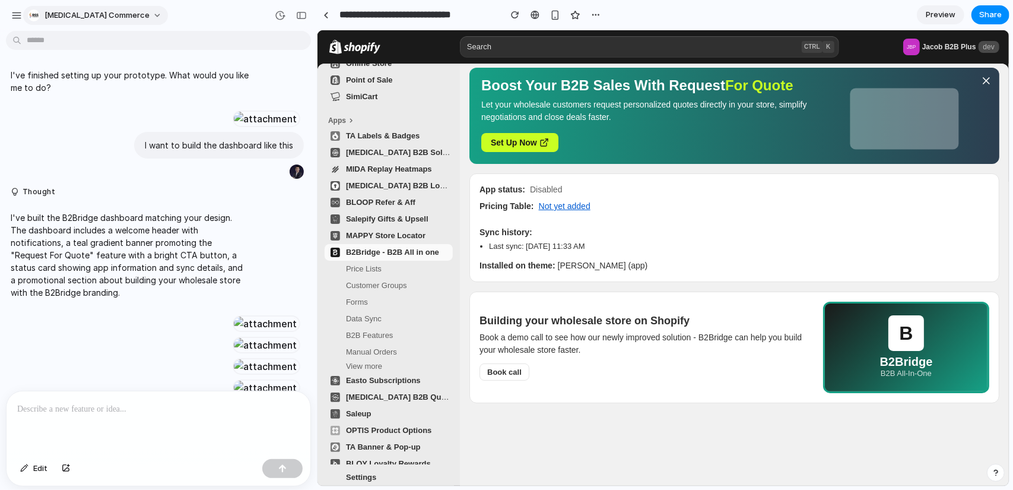
click at [44, 9] on div "[MEDICAL_DATA] Commerce" at bounding box center [89, 15] width 122 height 12
click at [18, 17] on div "Settings Invite members Change theme Sign out" at bounding box center [506, 245] width 1013 height 490
click at [12, 12] on div "button" at bounding box center [16, 15] width 11 height 11
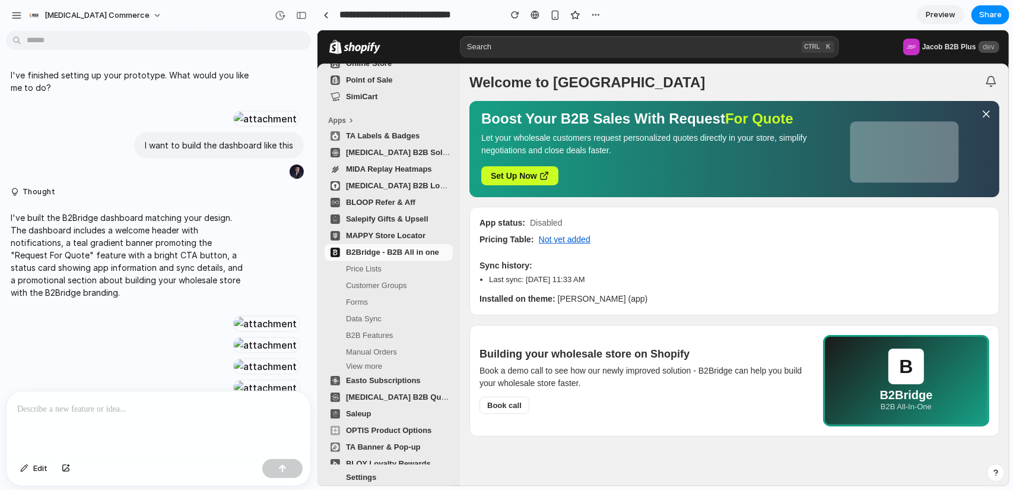
click at [380, 268] on span "Price Lists" at bounding box center [397, 268] width 104 height 12
click at [376, 266] on span "Price Lists" at bounding box center [363, 267] width 36 height 9
click at [629, 308] on div "App status: Disabled Pricing Table: Not yet added Enable app Sync history: Last…" at bounding box center [734, 260] width 530 height 109
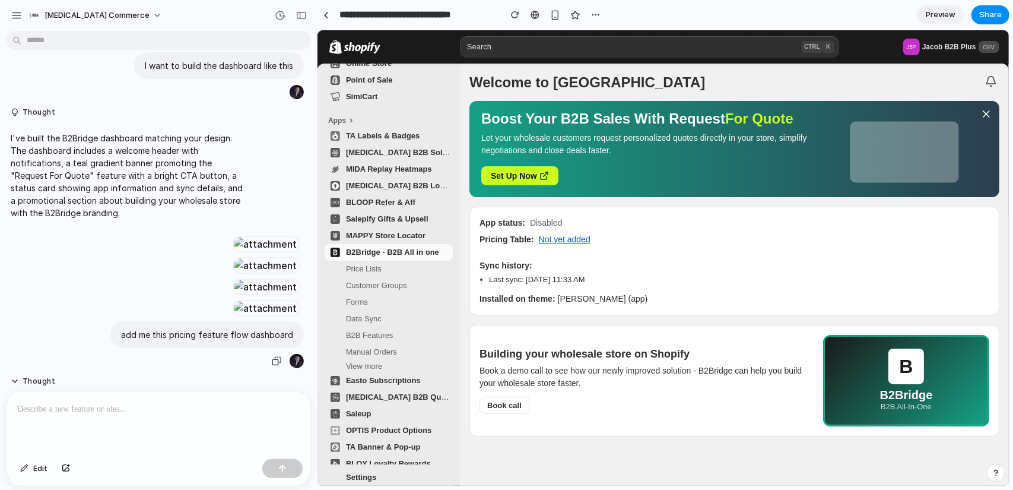
scroll to position [237, 0]
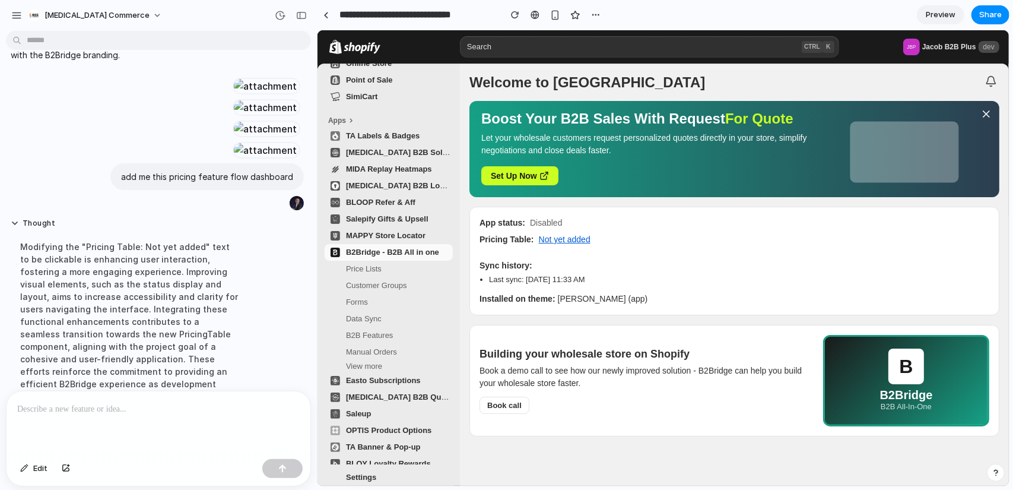
click at [179, 418] on div at bounding box center [159, 422] width 304 height 63
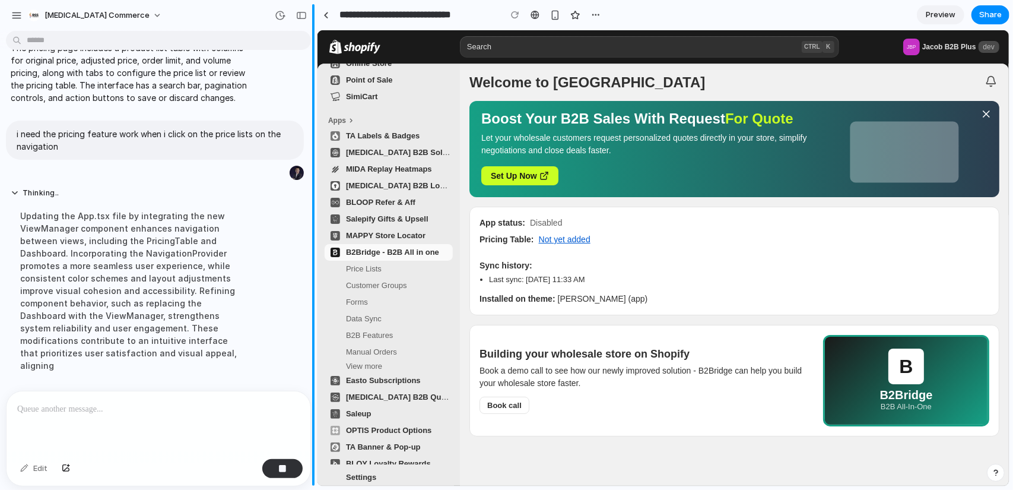
scroll to position [965, 0]
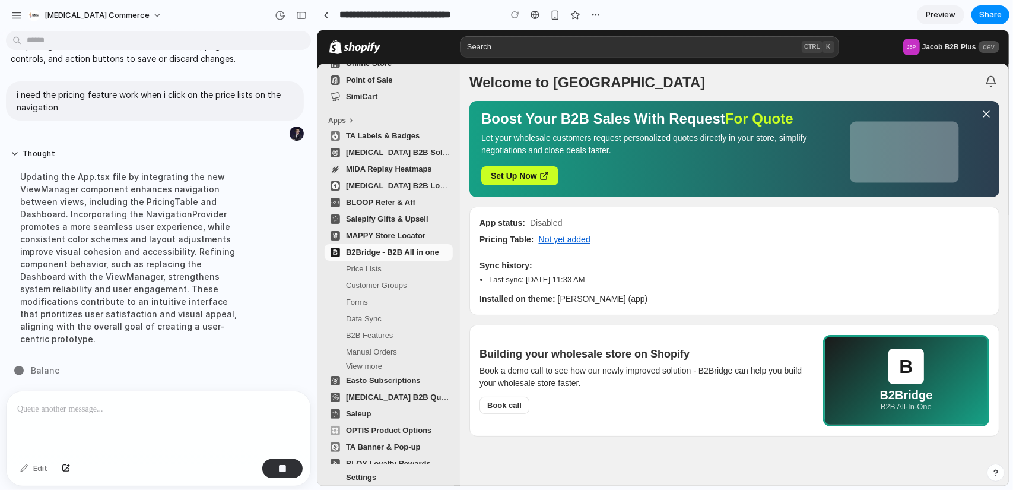
click at [365, 274] on span "Price Lists" at bounding box center [397, 268] width 104 height 12
click at [399, 290] on span "Customer Groups" at bounding box center [397, 285] width 104 height 12
click at [397, 279] on span "Customer Groups" at bounding box center [397, 285] width 104 height 12
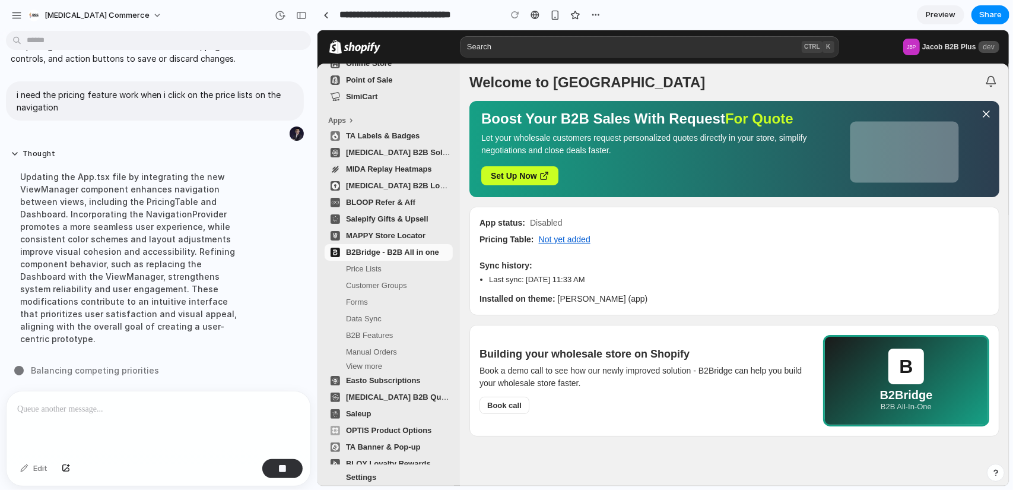
click at [395, 269] on span "Price Lists" at bounding box center [397, 268] width 104 height 12
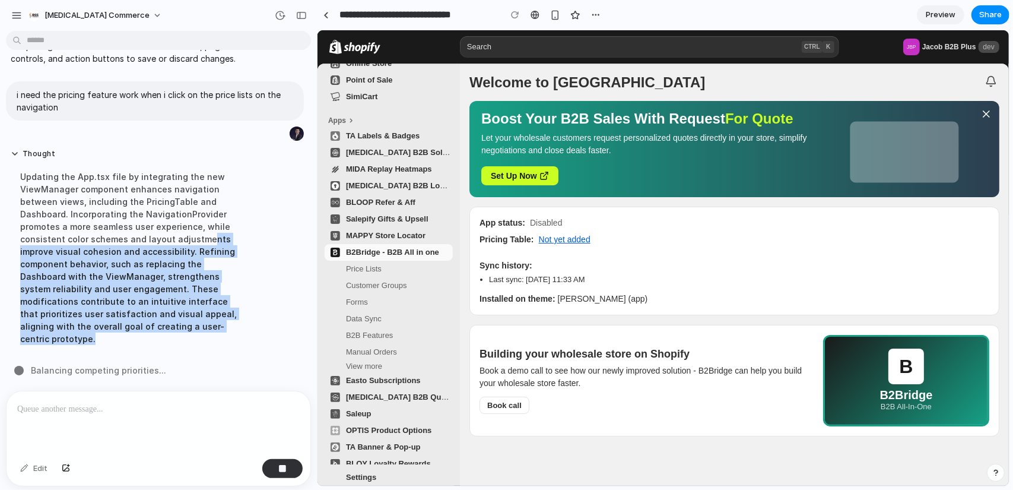
click at [228, 336] on div "Updating the App.tsx file by integrating the new ViewManager component enhances…" at bounding box center [130, 257] width 239 height 189
click at [187, 302] on div "Updating the App.tsx file by integrating the new ViewManager component enhances…" at bounding box center [130, 257] width 239 height 189
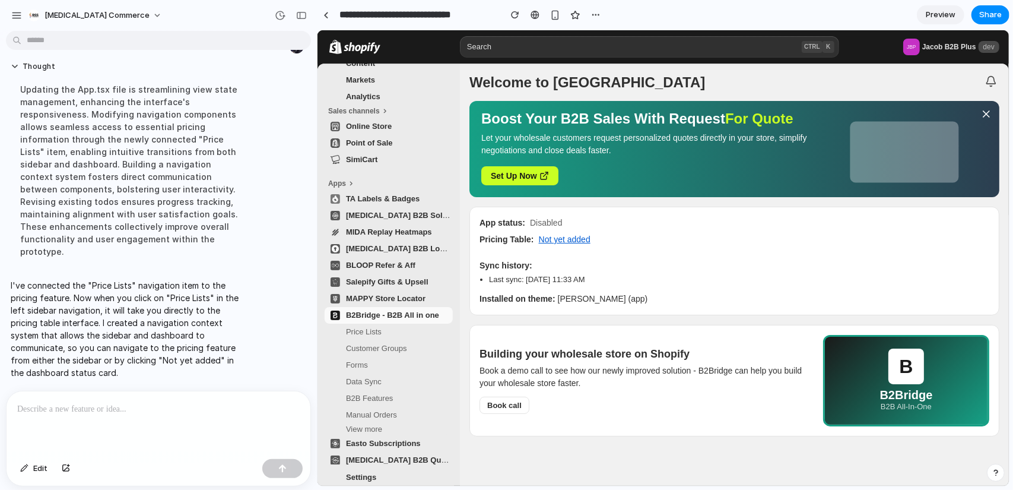
scroll to position [119, 0]
click at [371, 333] on span "Price Lists" at bounding box center [397, 328] width 104 height 12
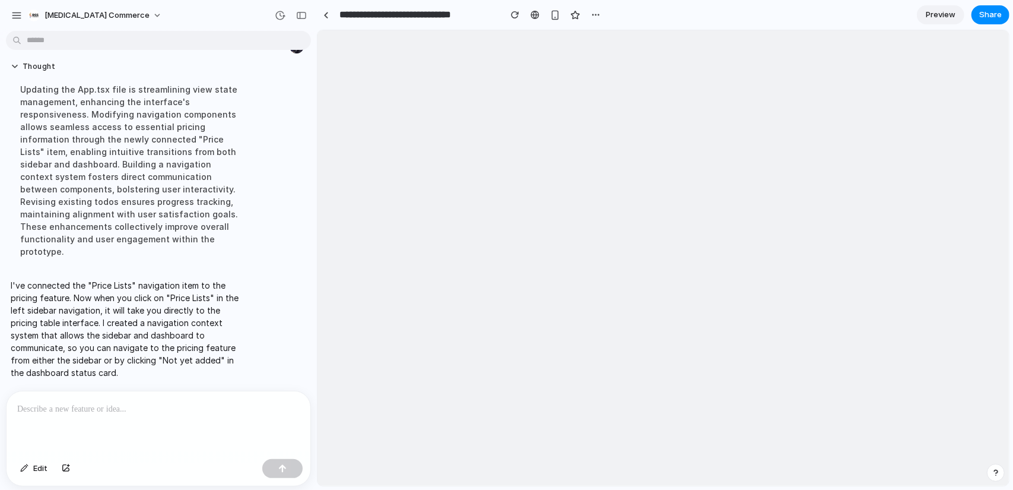
click at [506, 72] on body at bounding box center [662, 257] width 691 height 455
click at [332, 15] on link at bounding box center [326, 15] width 18 height 18
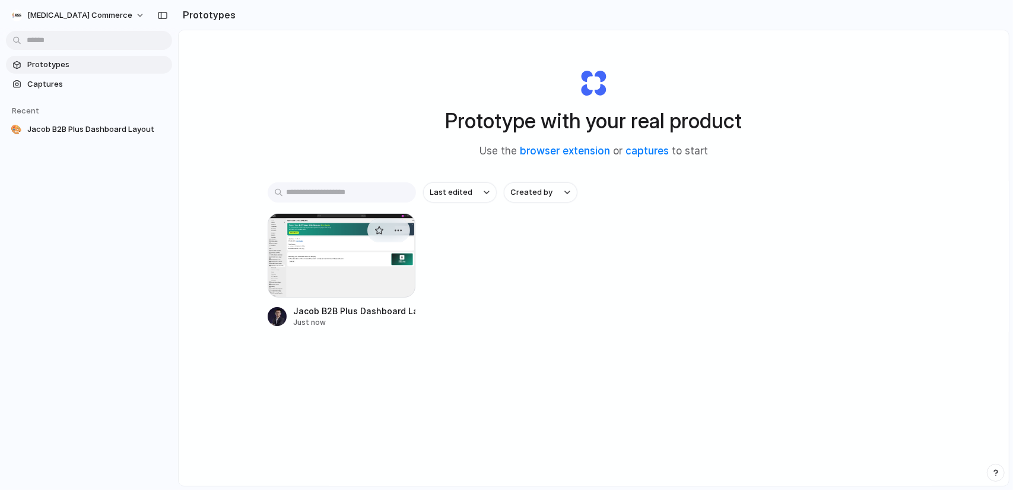
click at [339, 263] on div at bounding box center [342, 255] width 148 height 84
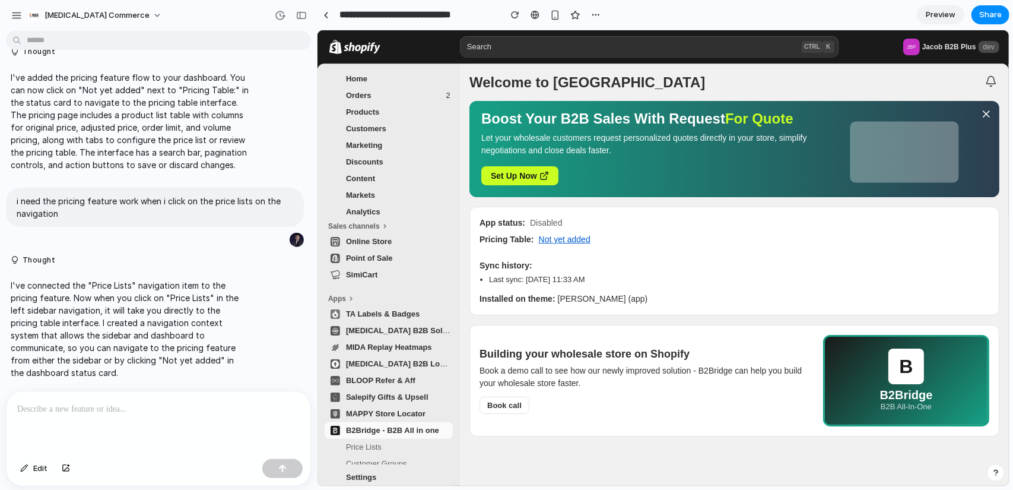
click at [546, 243] on button "Not yet added" at bounding box center [564, 238] width 52 height 9
